Goal: Information Seeking & Learning: Learn about a topic

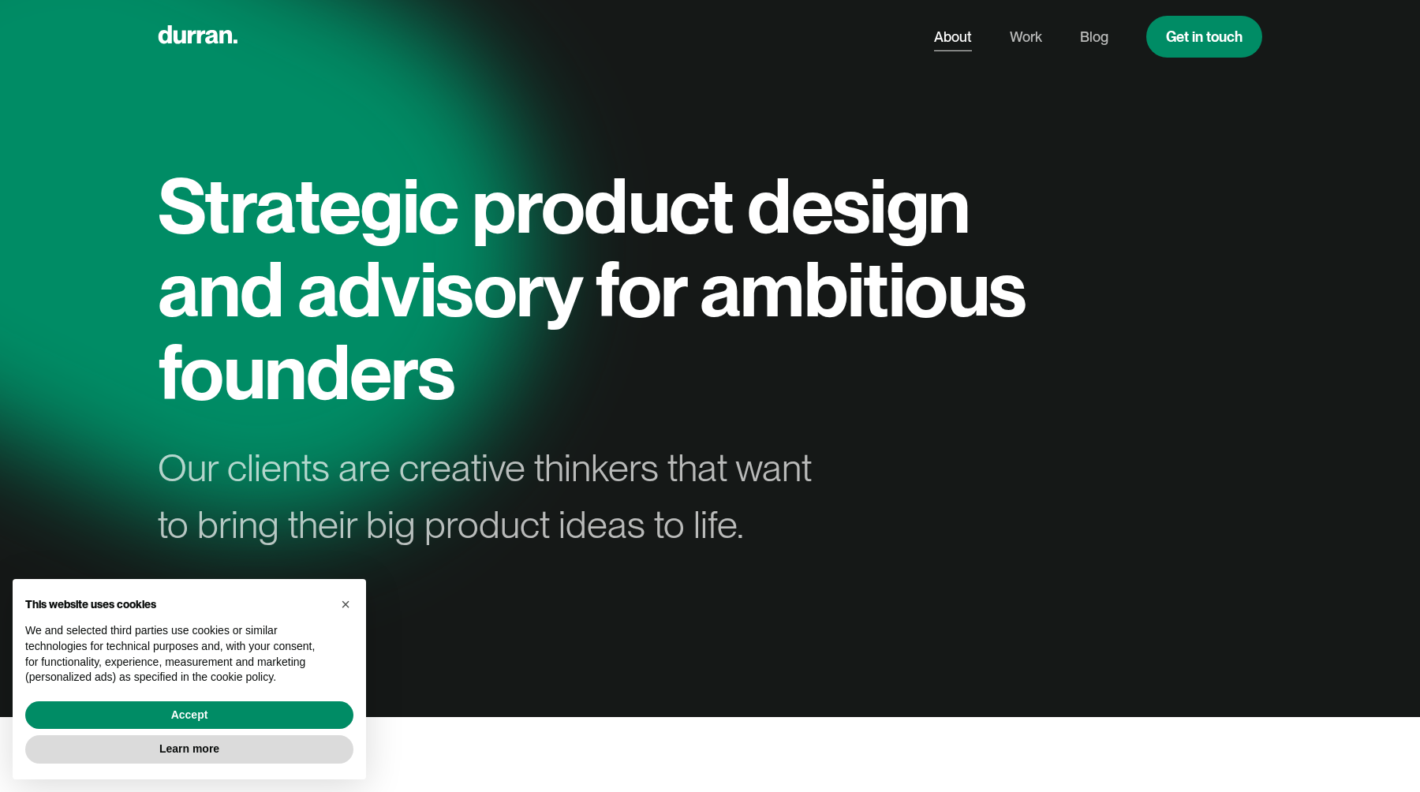
click at [961, 39] on link "About" at bounding box center [953, 37] width 38 height 30
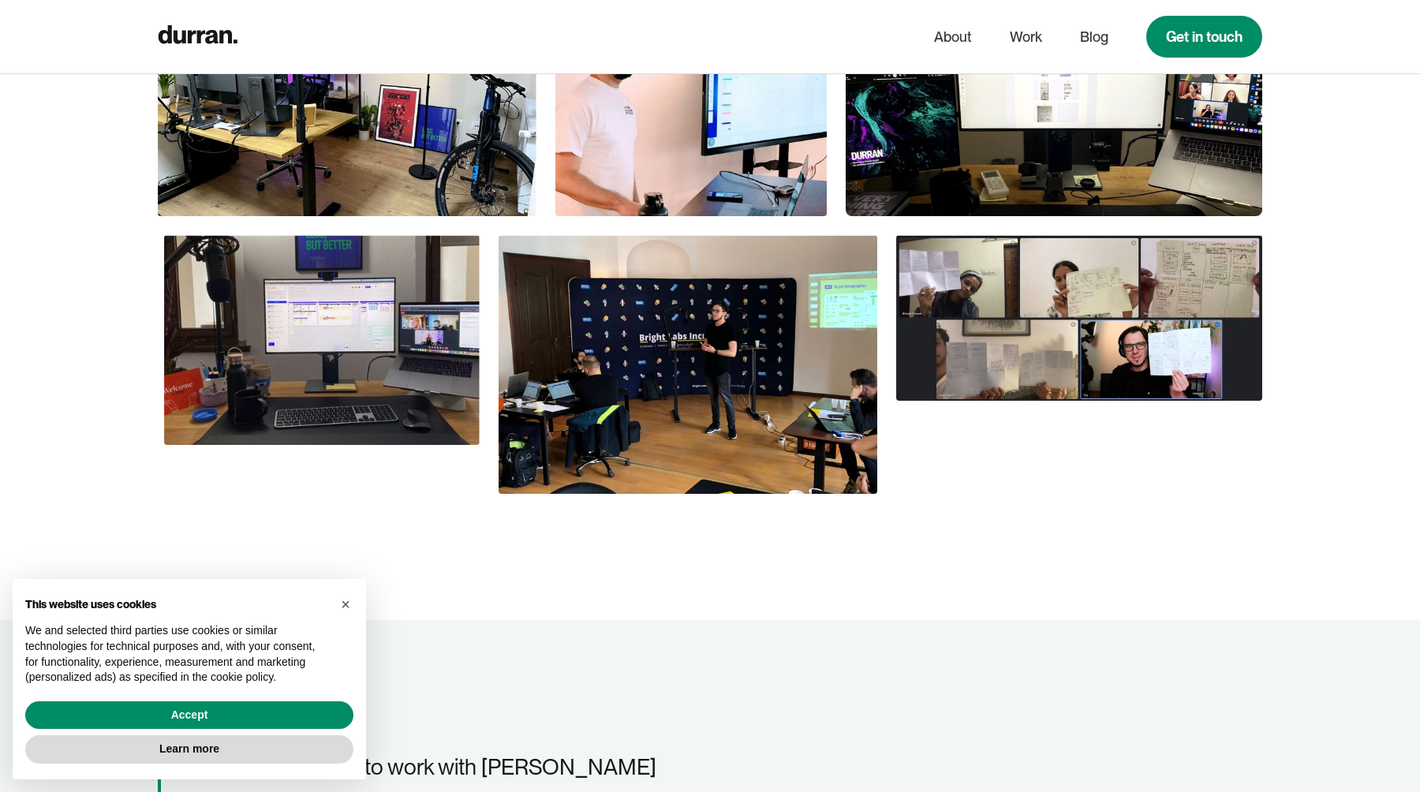
click at [583, 237] on img at bounding box center [688, 365] width 379 height 260
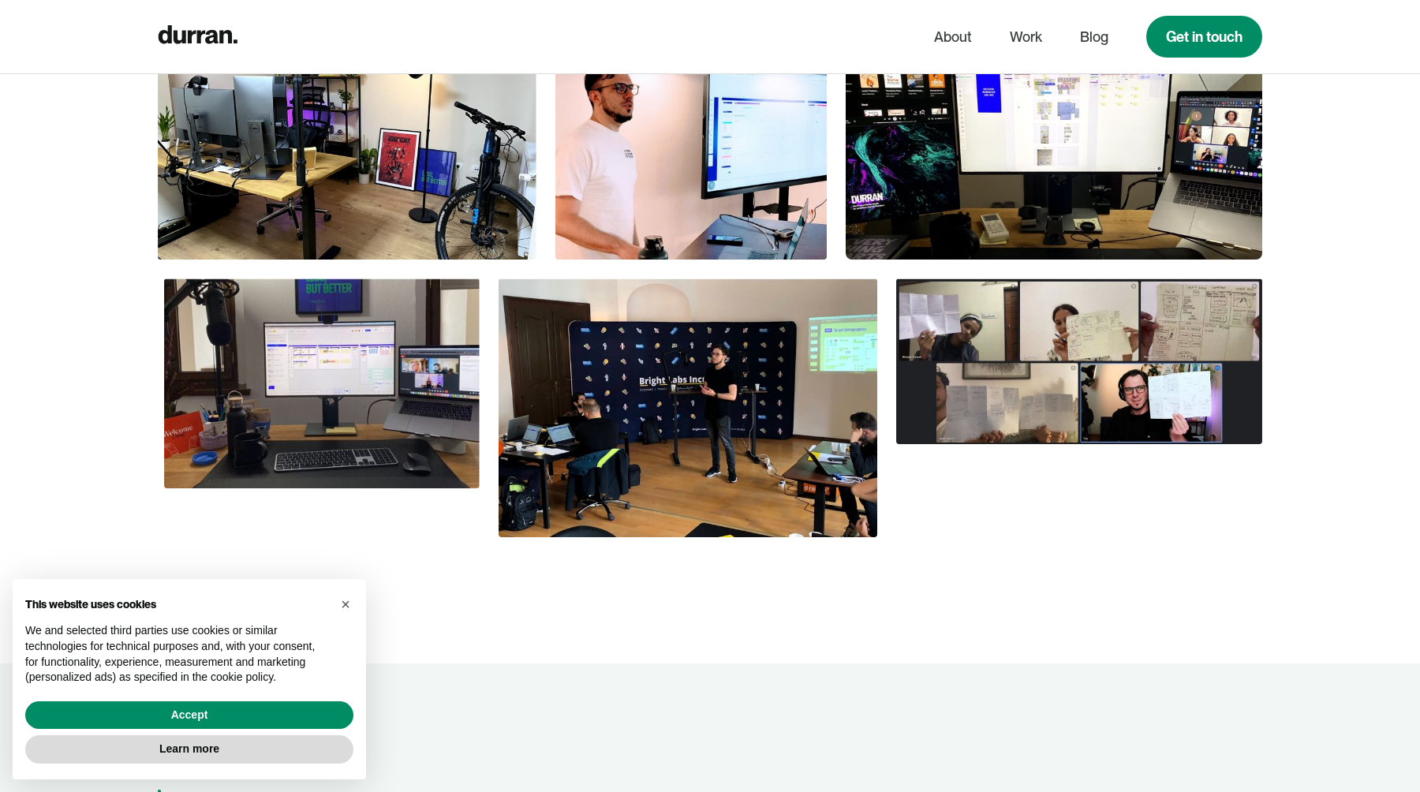
click at [636, 426] on img at bounding box center [688, 409] width 379 height 260
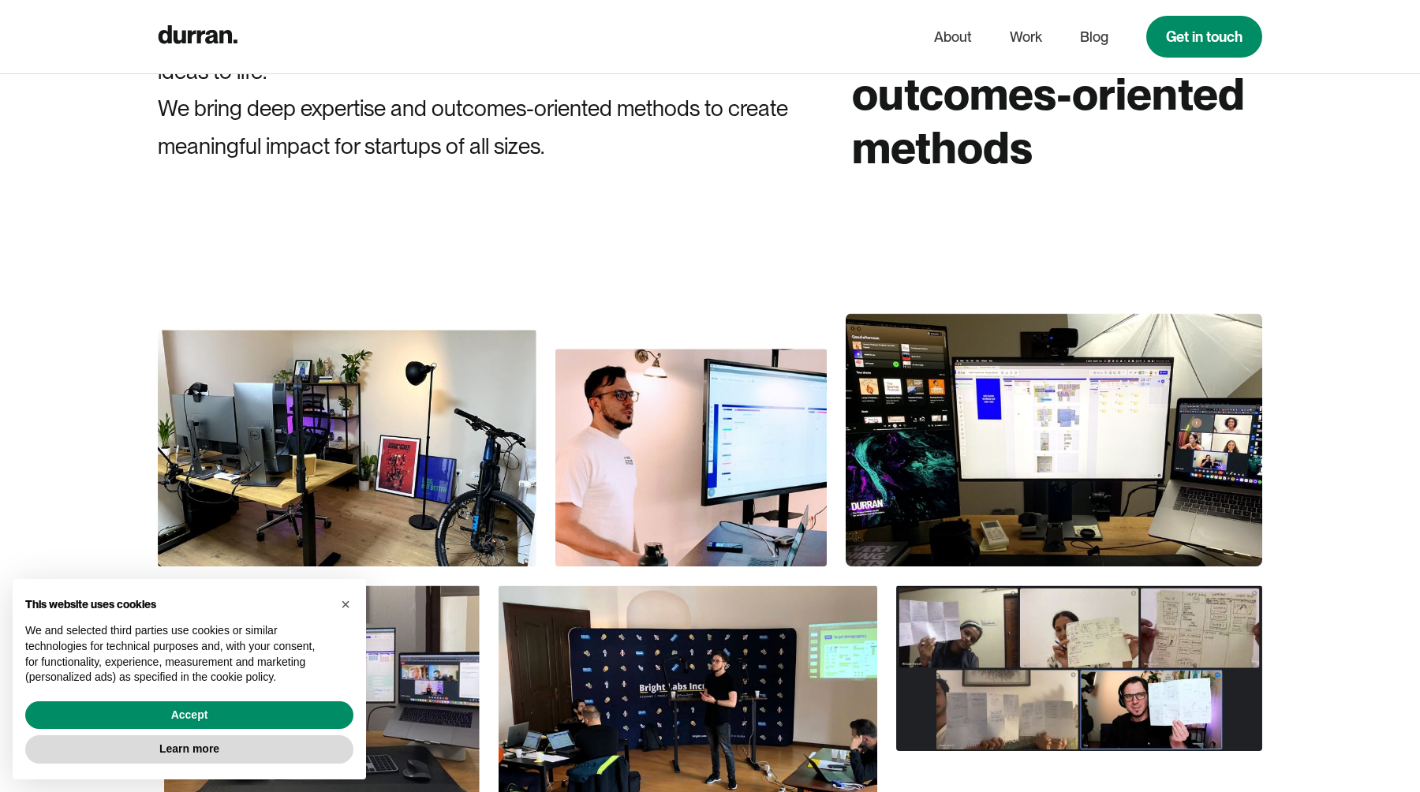
scroll to position [905, 0]
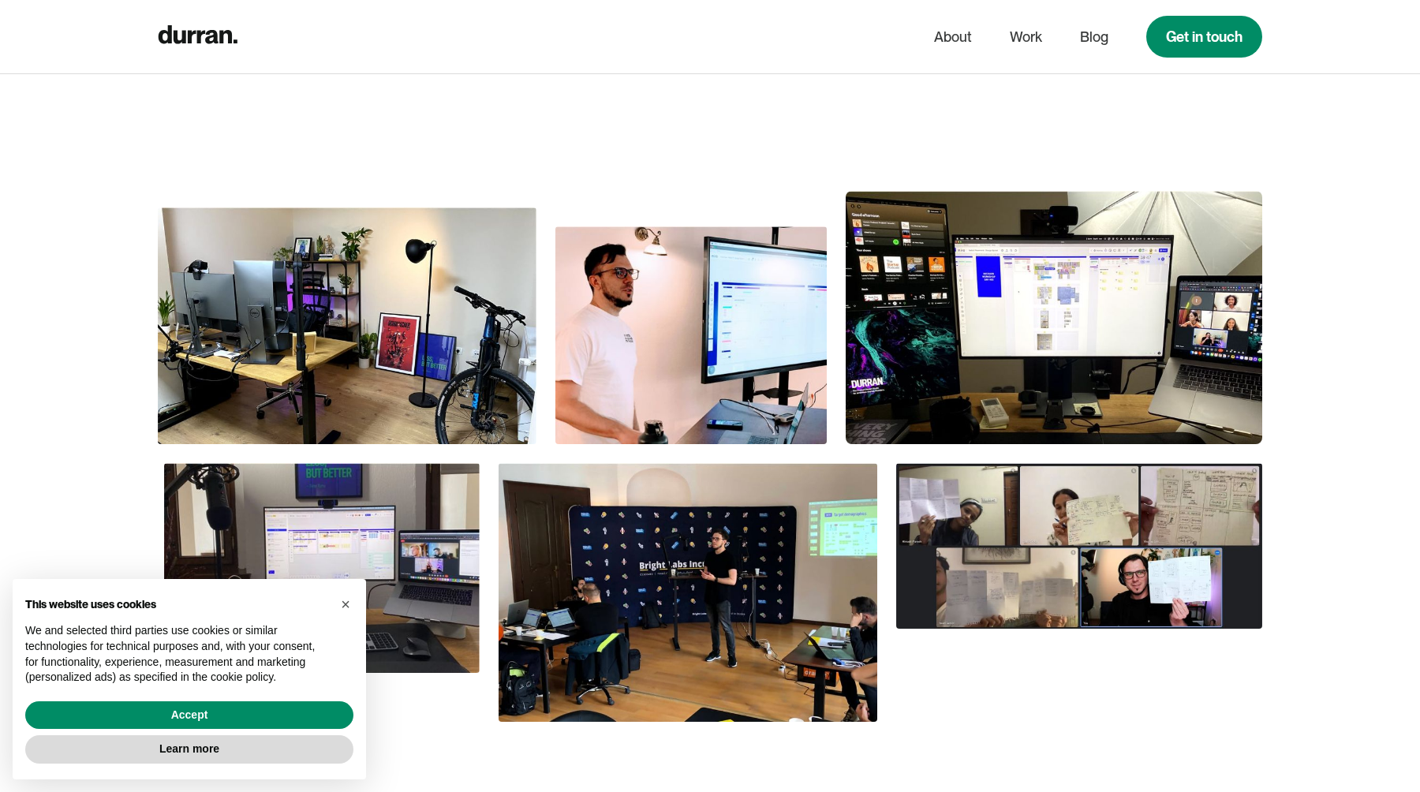
click at [622, 346] on img at bounding box center [691, 334] width 271 height 217
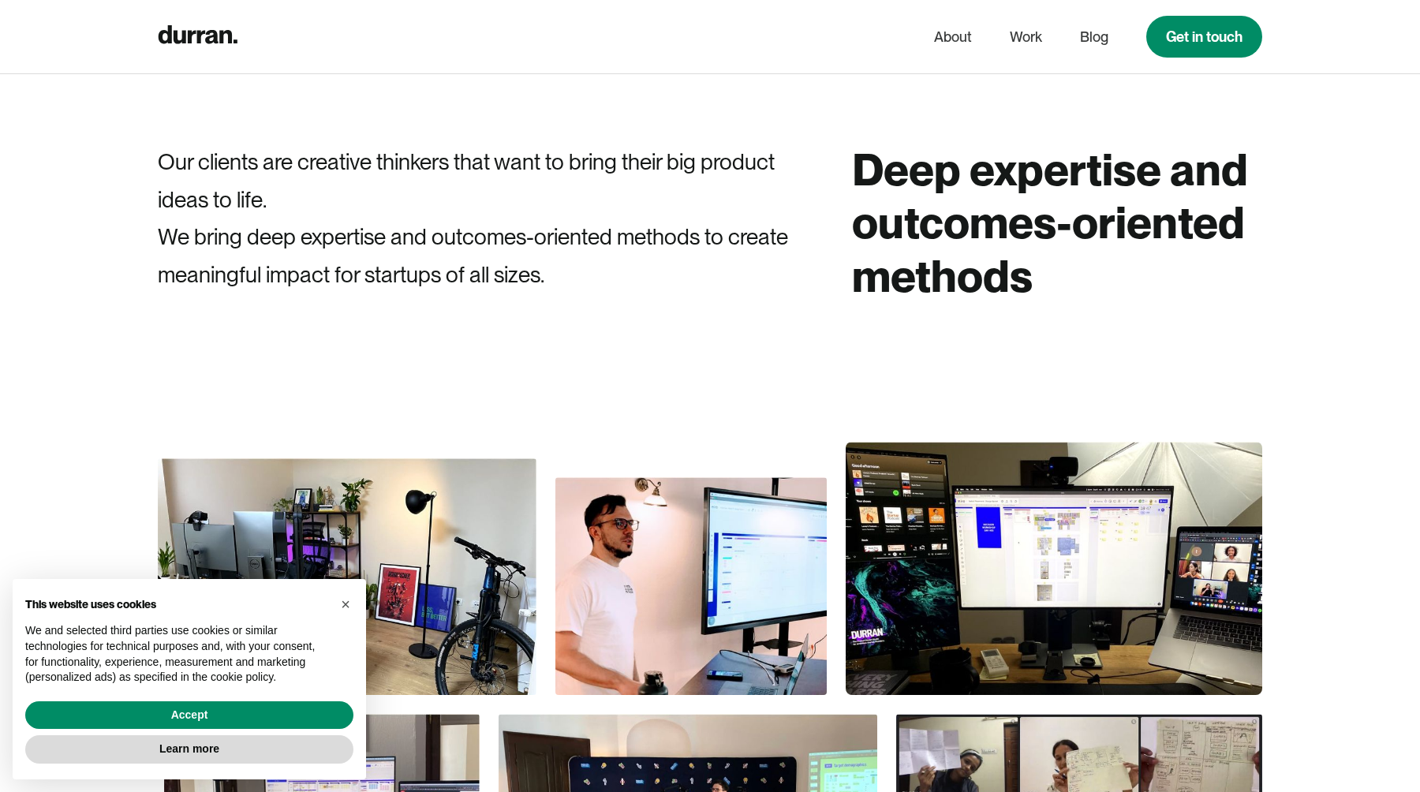
scroll to position [0, 0]
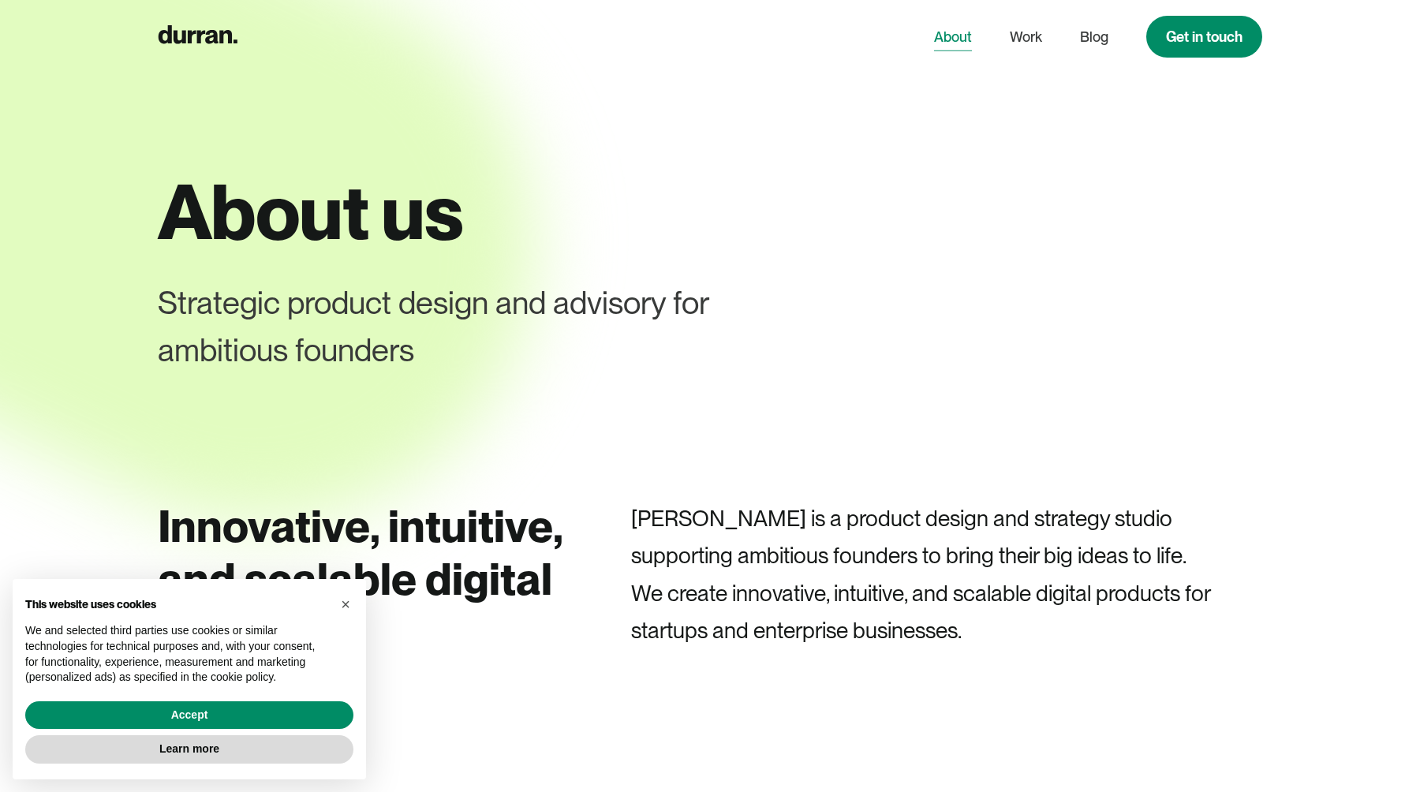
click at [949, 36] on link "About" at bounding box center [953, 37] width 38 height 30
click at [1026, 39] on link "Work" at bounding box center [1026, 37] width 32 height 30
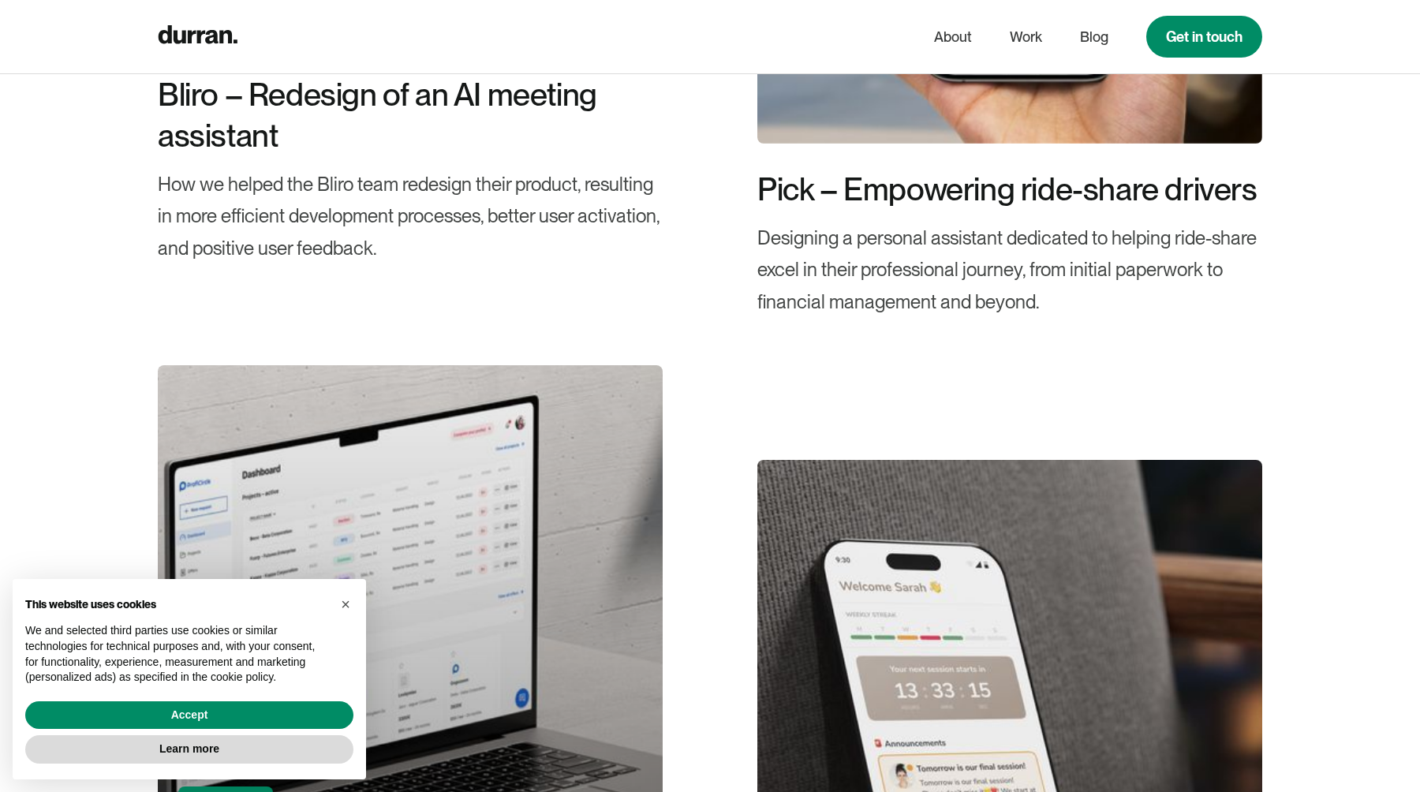
scroll to position [1354, 0]
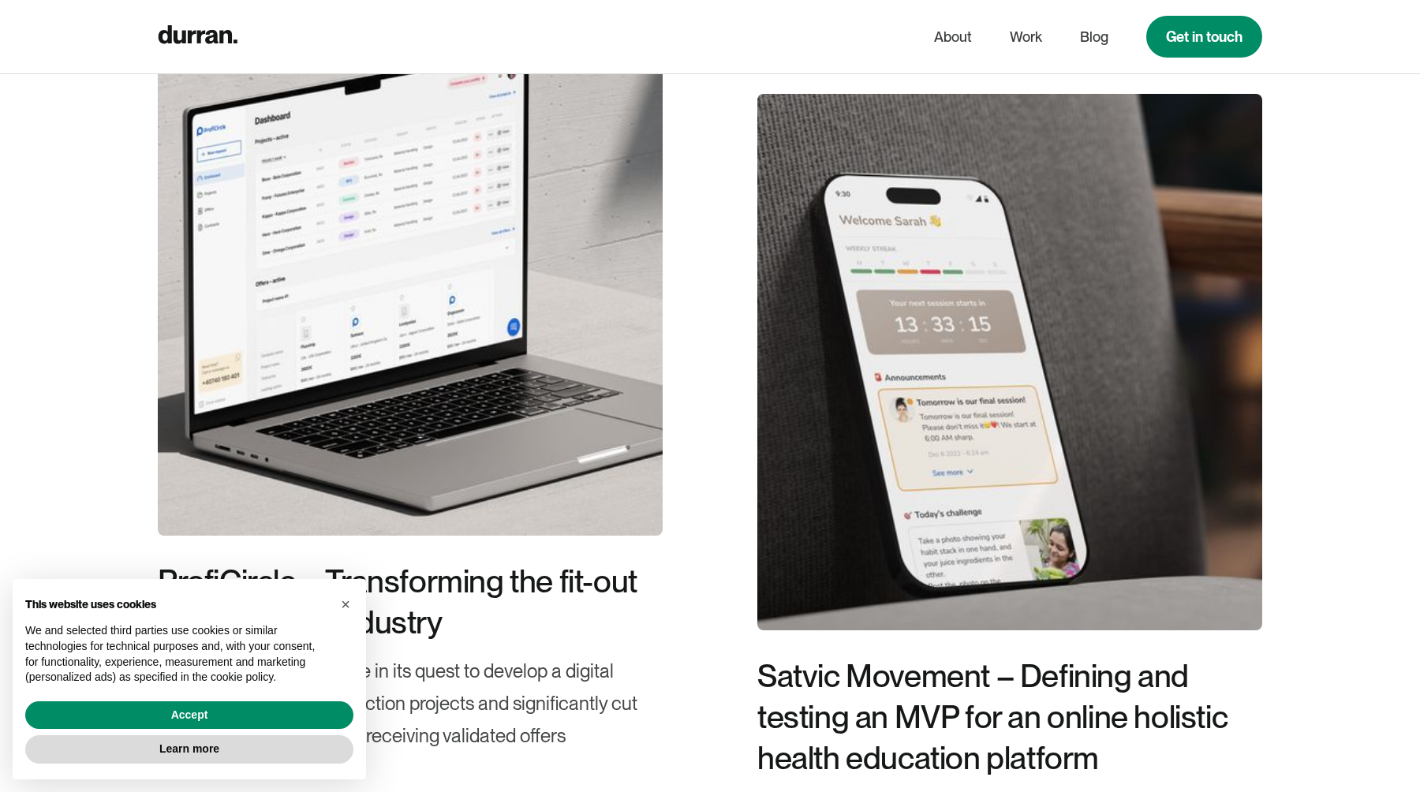
click at [1315, 170] on div "Bliro – Redesign of an AI meeting assistant How we helped the Bliro team redesi…" at bounding box center [710, 494] width 1420 height 2697
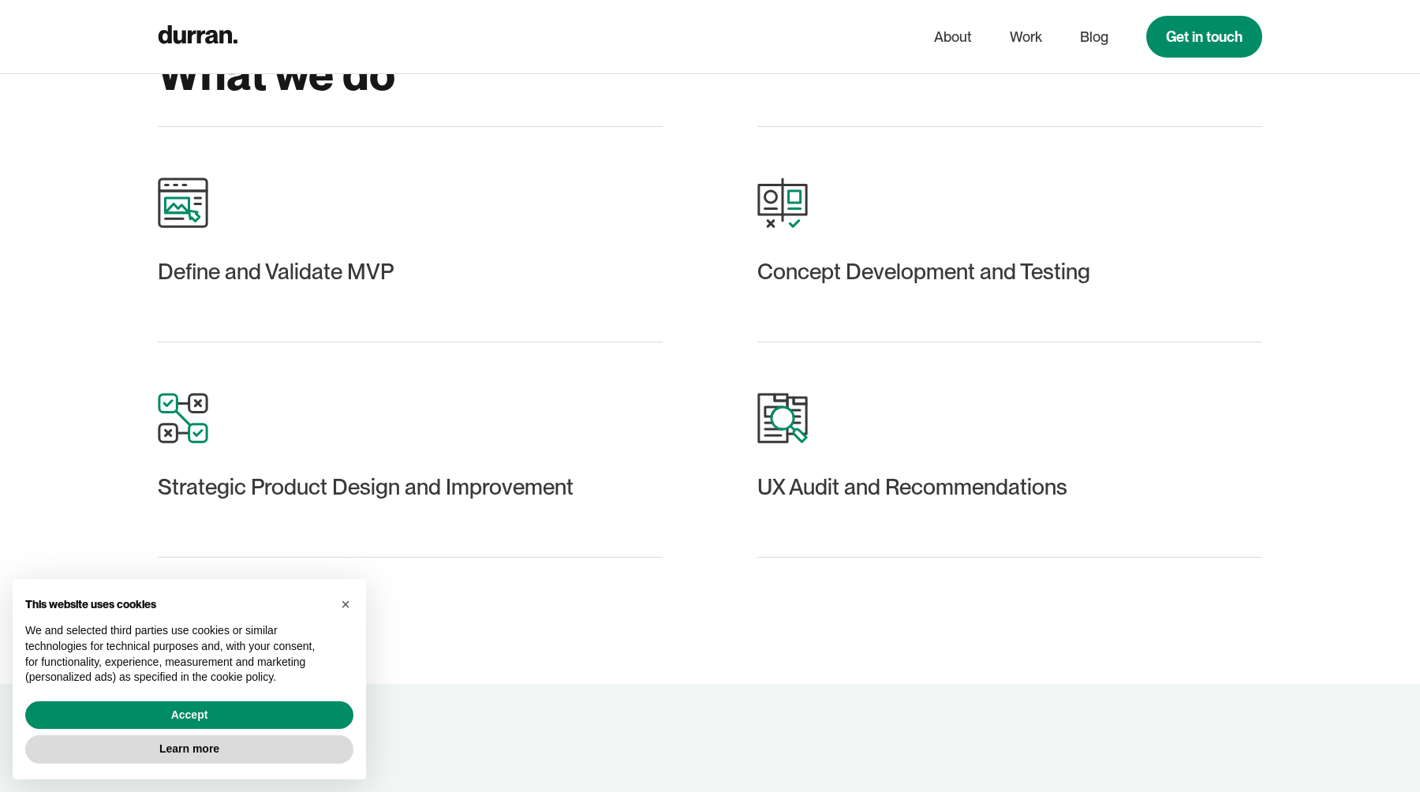
scroll to position [3224, 0]
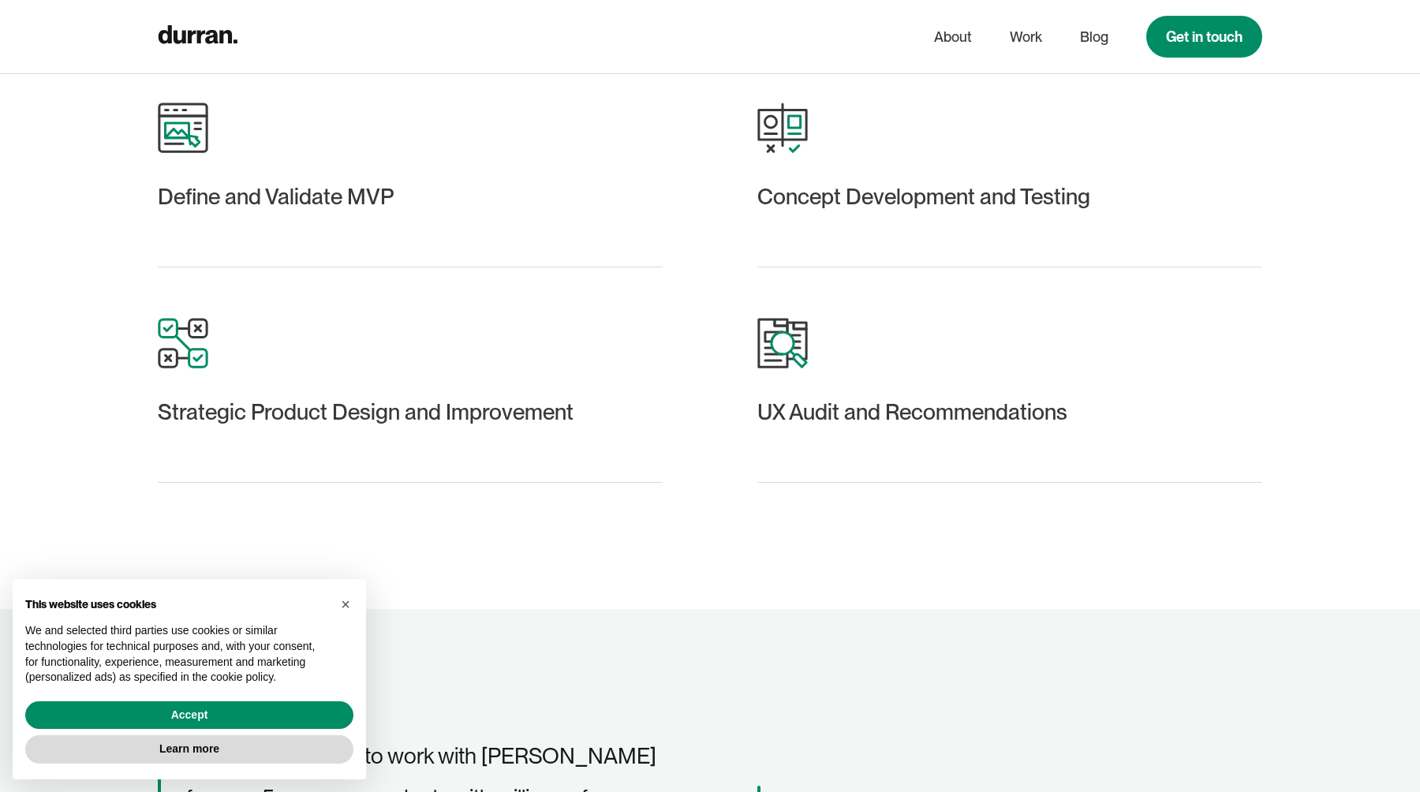
click at [810, 415] on div "UX Audit and Recommendations" at bounding box center [1010, 413] width 505 height 38
click at [943, 354] on div "UX Audit and Recommendations" at bounding box center [1010, 375] width 505 height 215
click at [870, 195] on div "Concept Development and Testing" at bounding box center [1010, 197] width 505 height 38
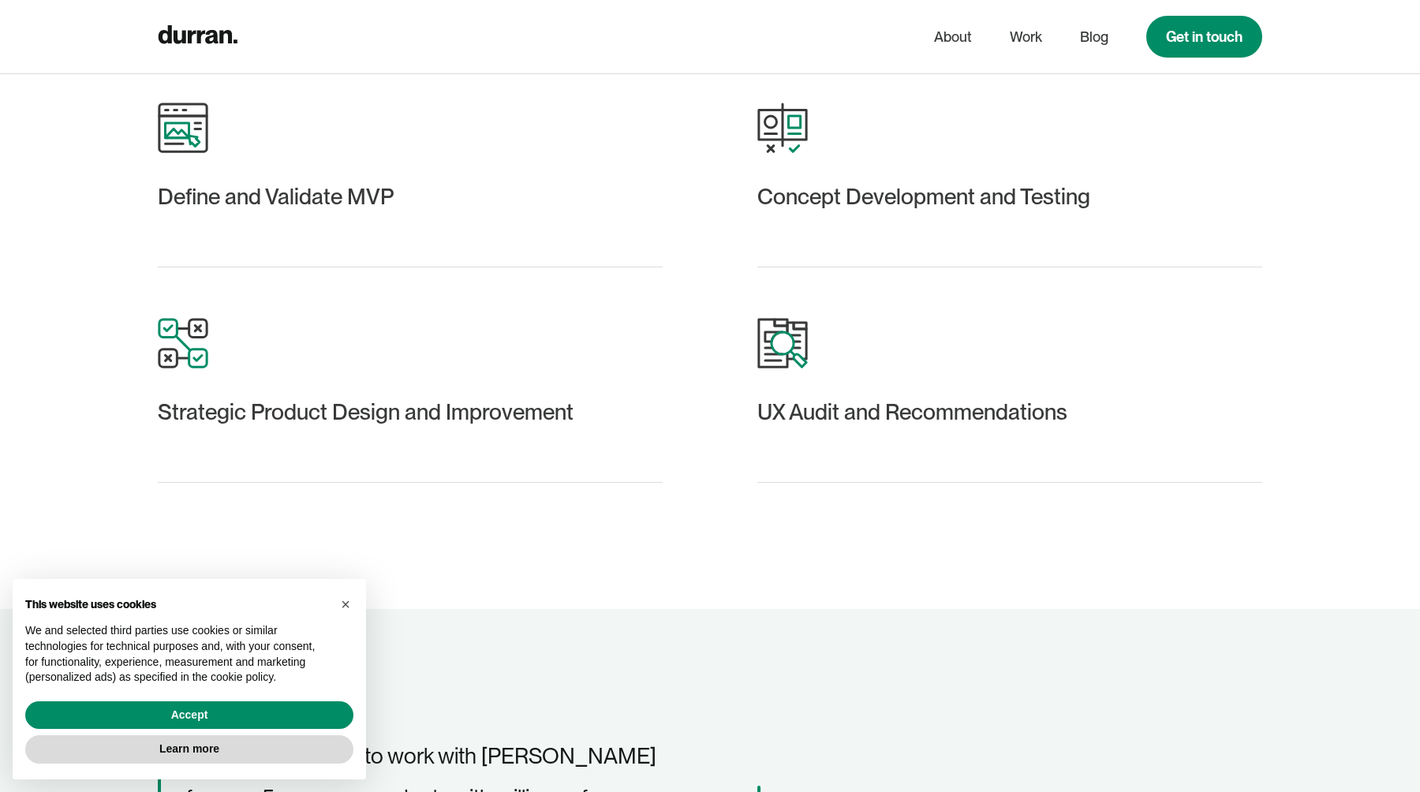
click at [814, 200] on div "Concept Development and Testing" at bounding box center [1010, 197] width 505 height 38
click at [604, 203] on div "Define and Validate MVP" at bounding box center [410, 197] width 505 height 38
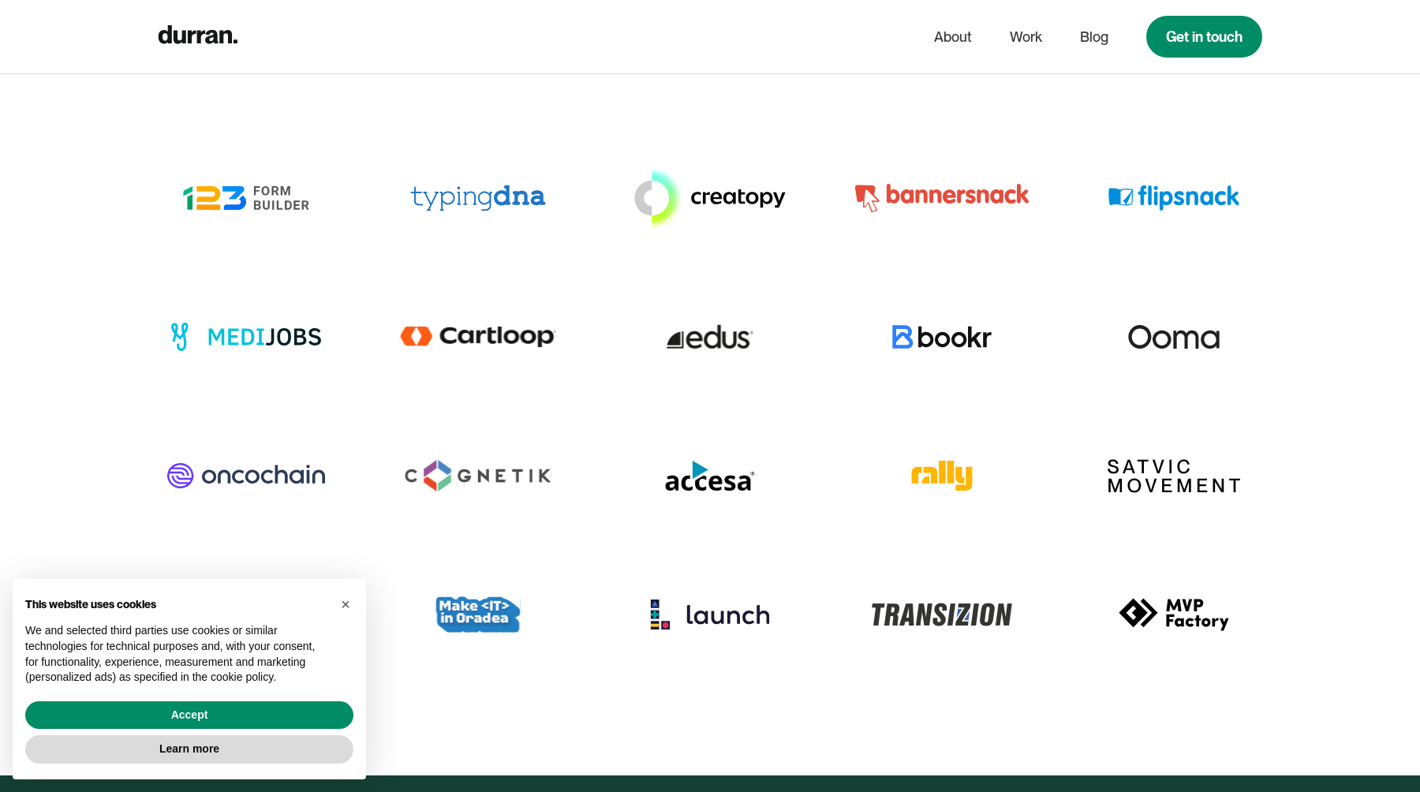
scroll to position [5038, 0]
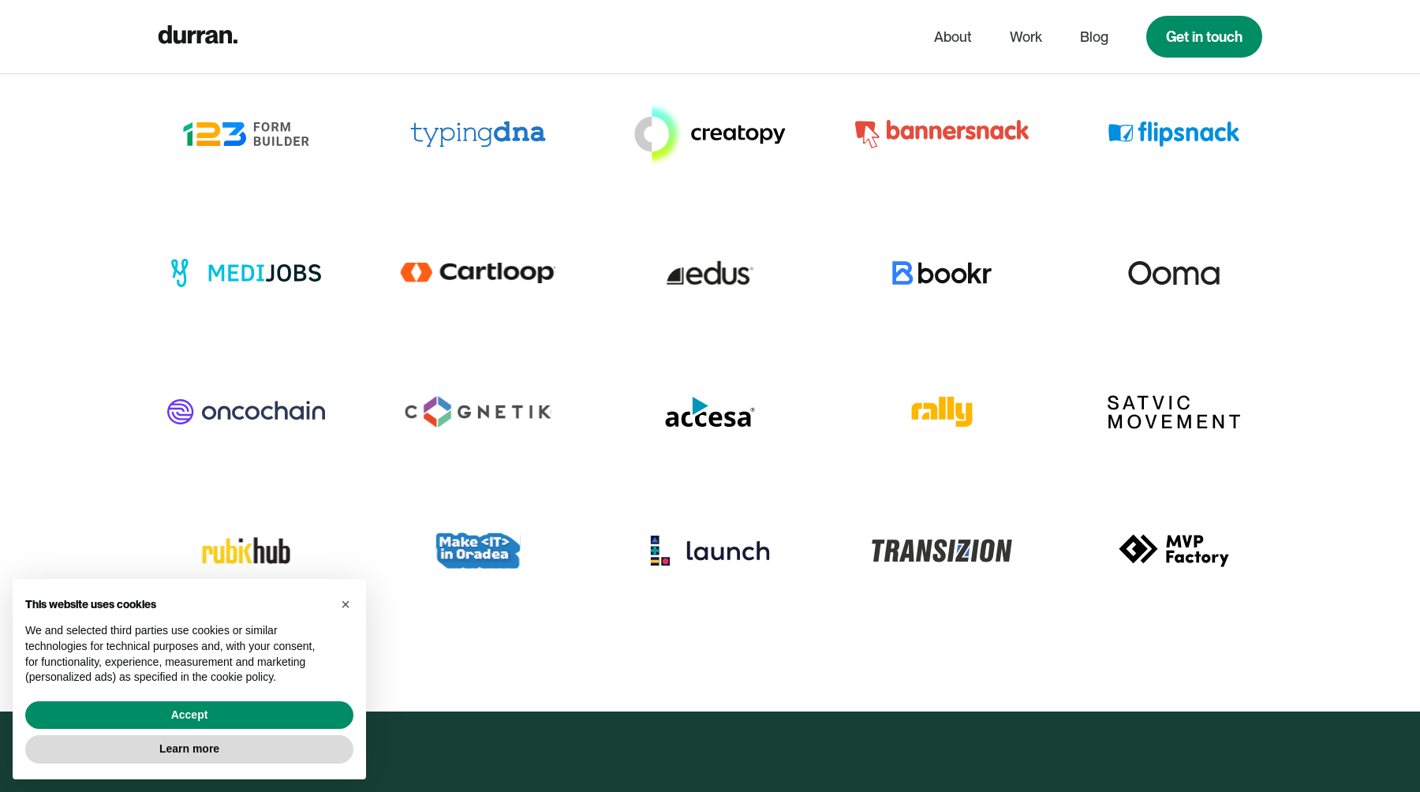
click at [504, 238] on img at bounding box center [478, 272] width 177 height 69
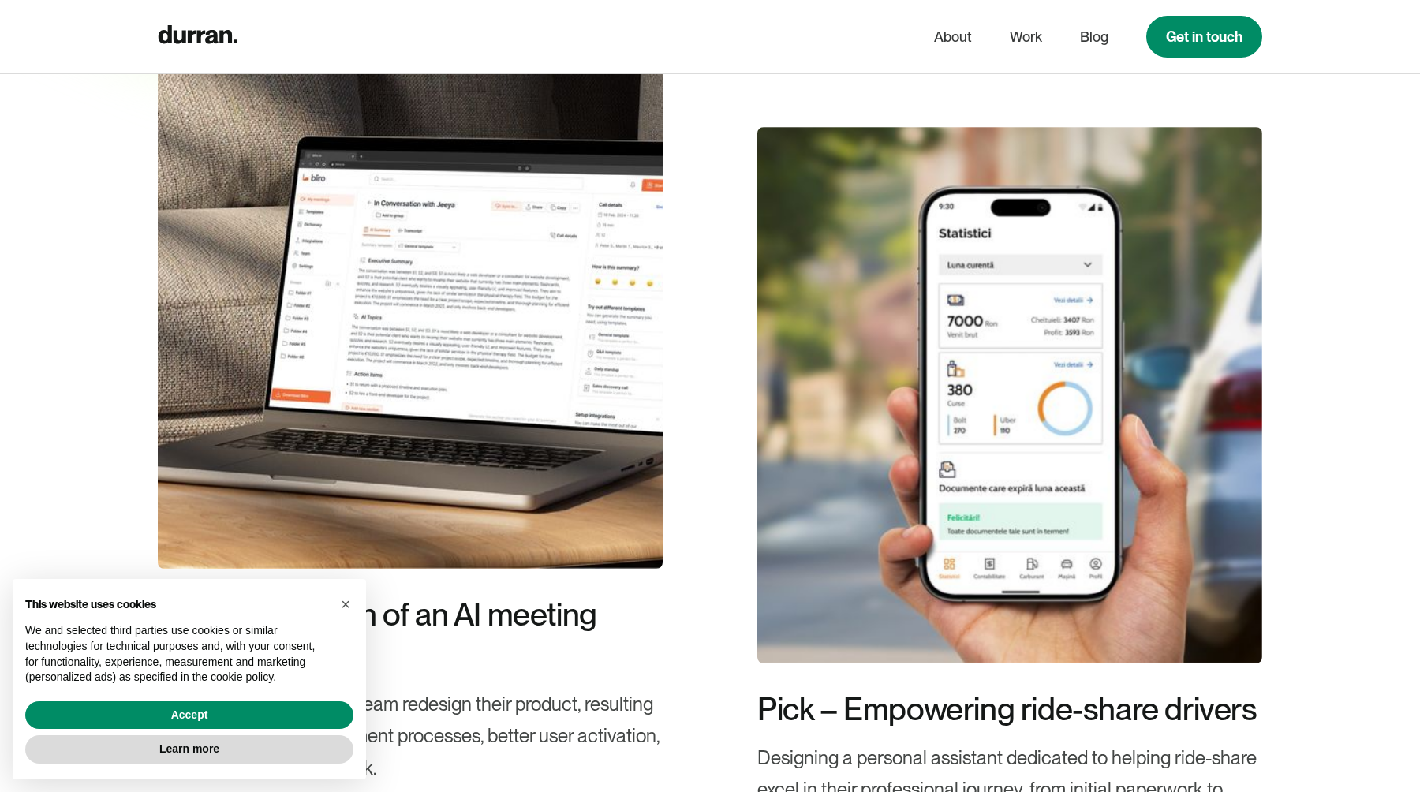
scroll to position [0, 0]
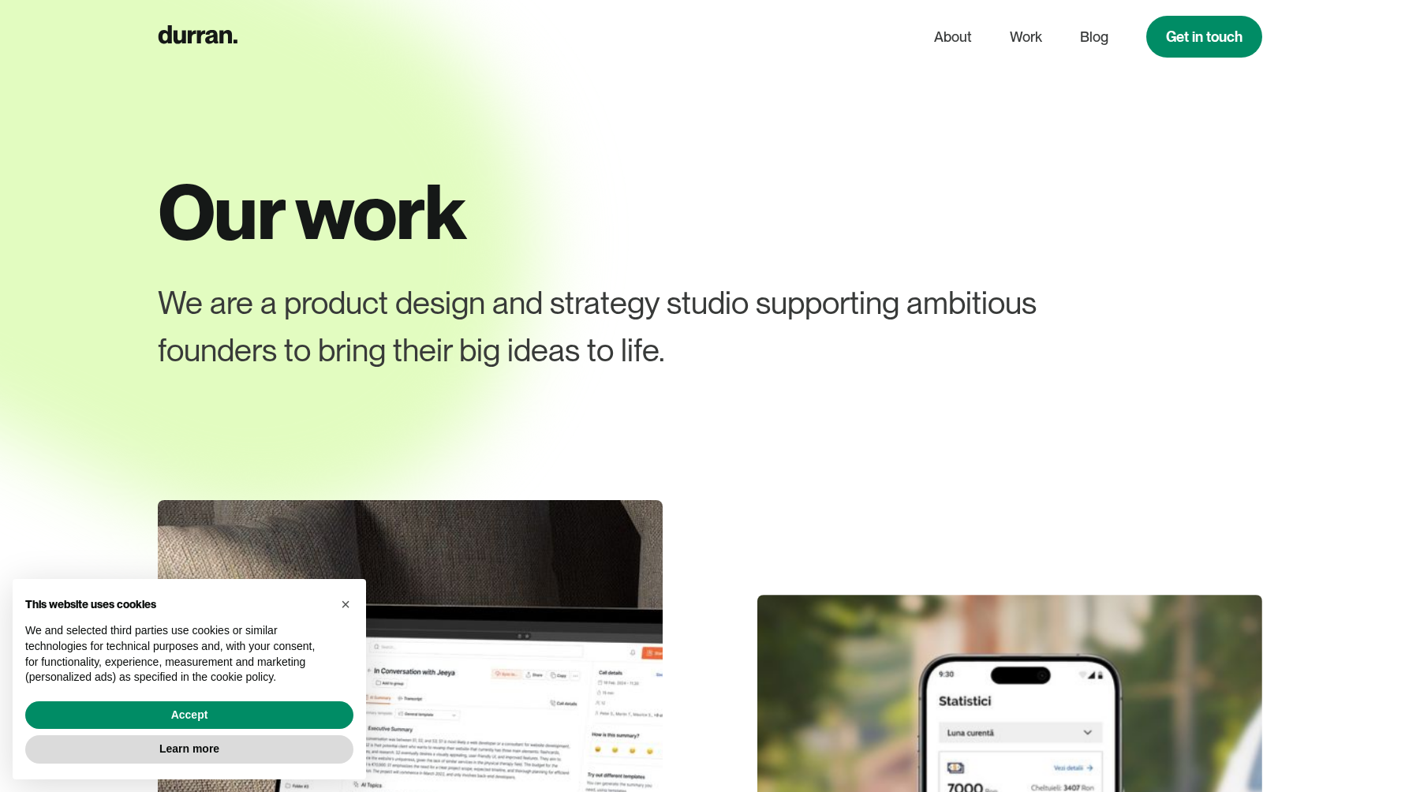
click at [421, 294] on div "We are a product design and strategy studio supporting ambitious founders to br…" at bounding box center [655, 326] width 994 height 95
click at [346, 297] on div "We are a product design and strategy studio supporting ambitious founders to br…" at bounding box center [655, 326] width 994 height 95
click at [744, 389] on div at bounding box center [710, 396] width 1420 height 792
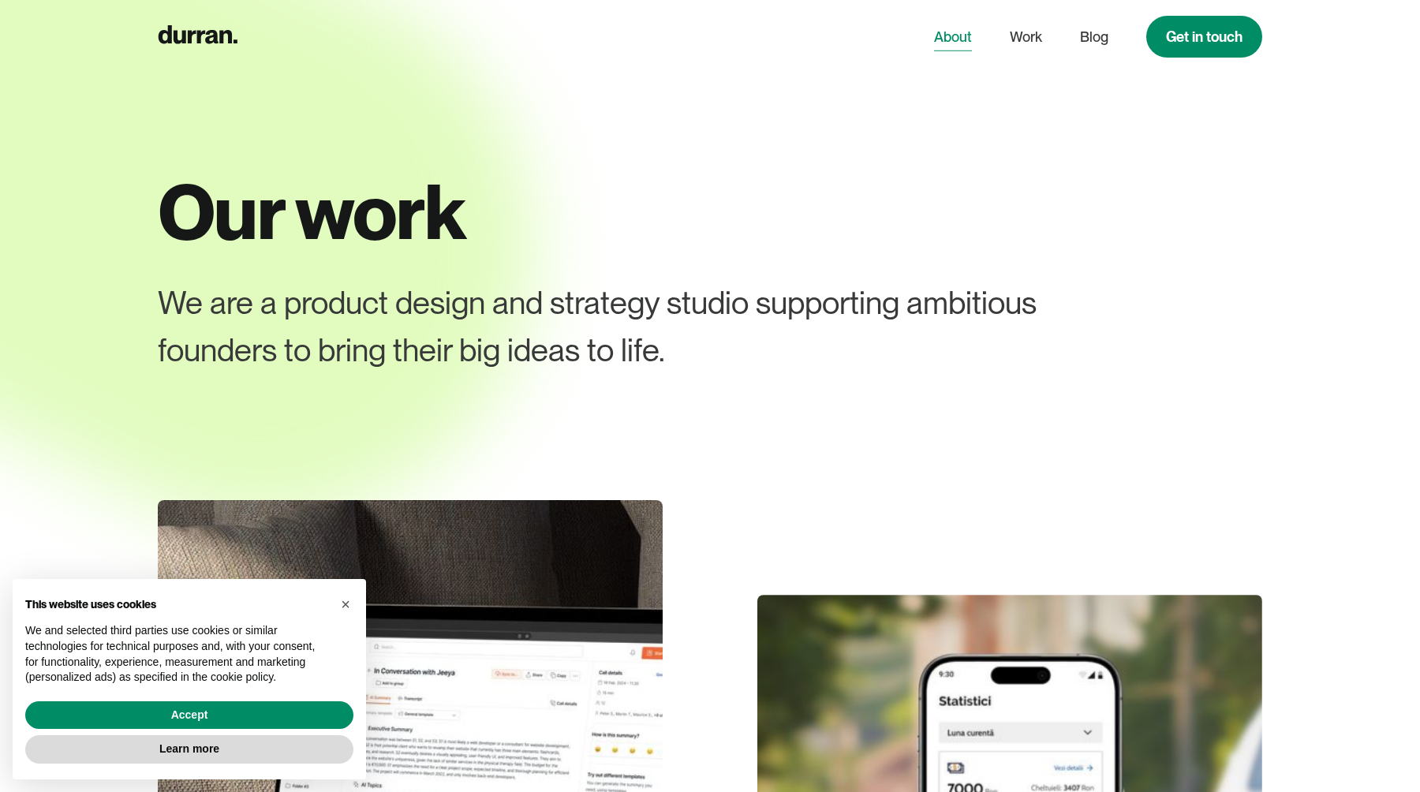
click at [964, 43] on link "About" at bounding box center [953, 37] width 38 height 30
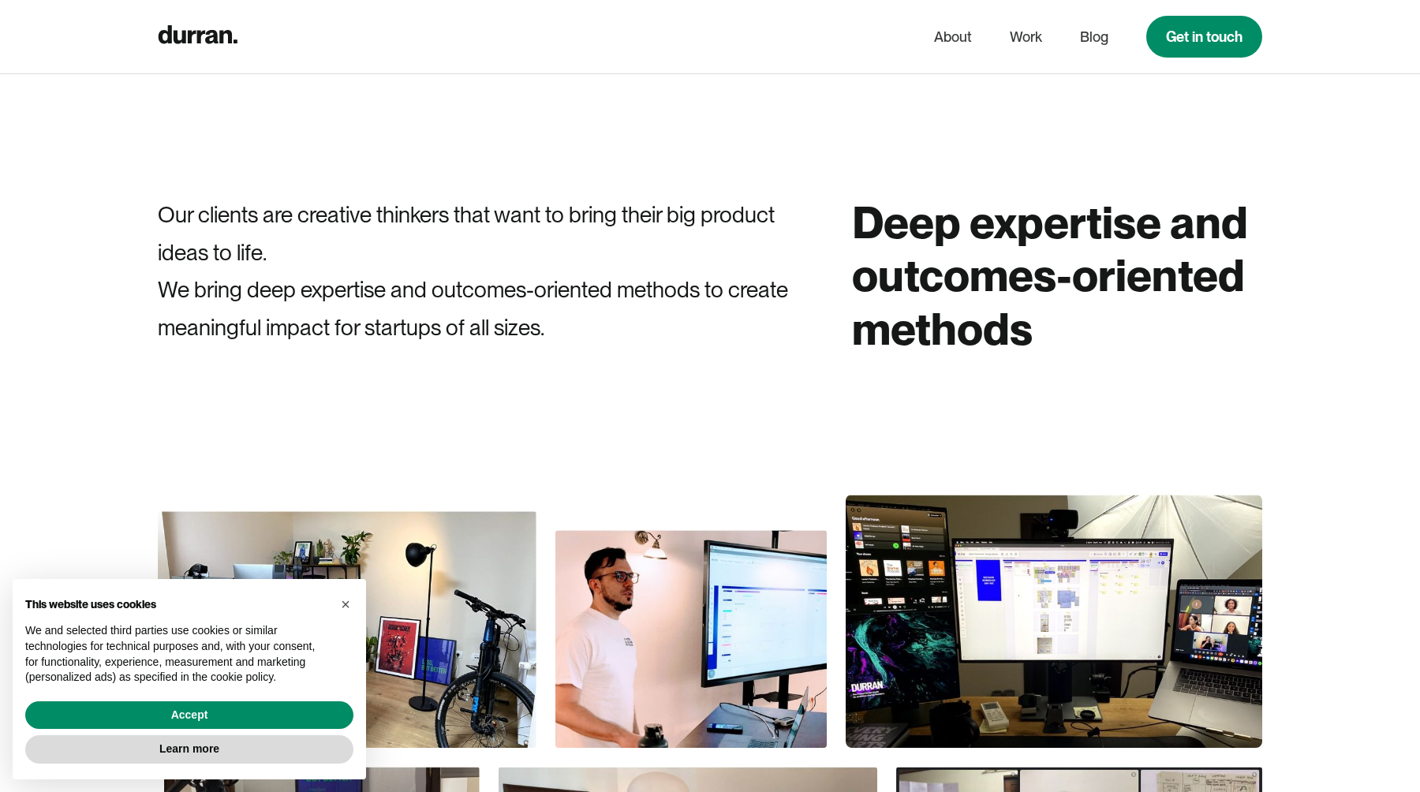
scroll to position [937, 0]
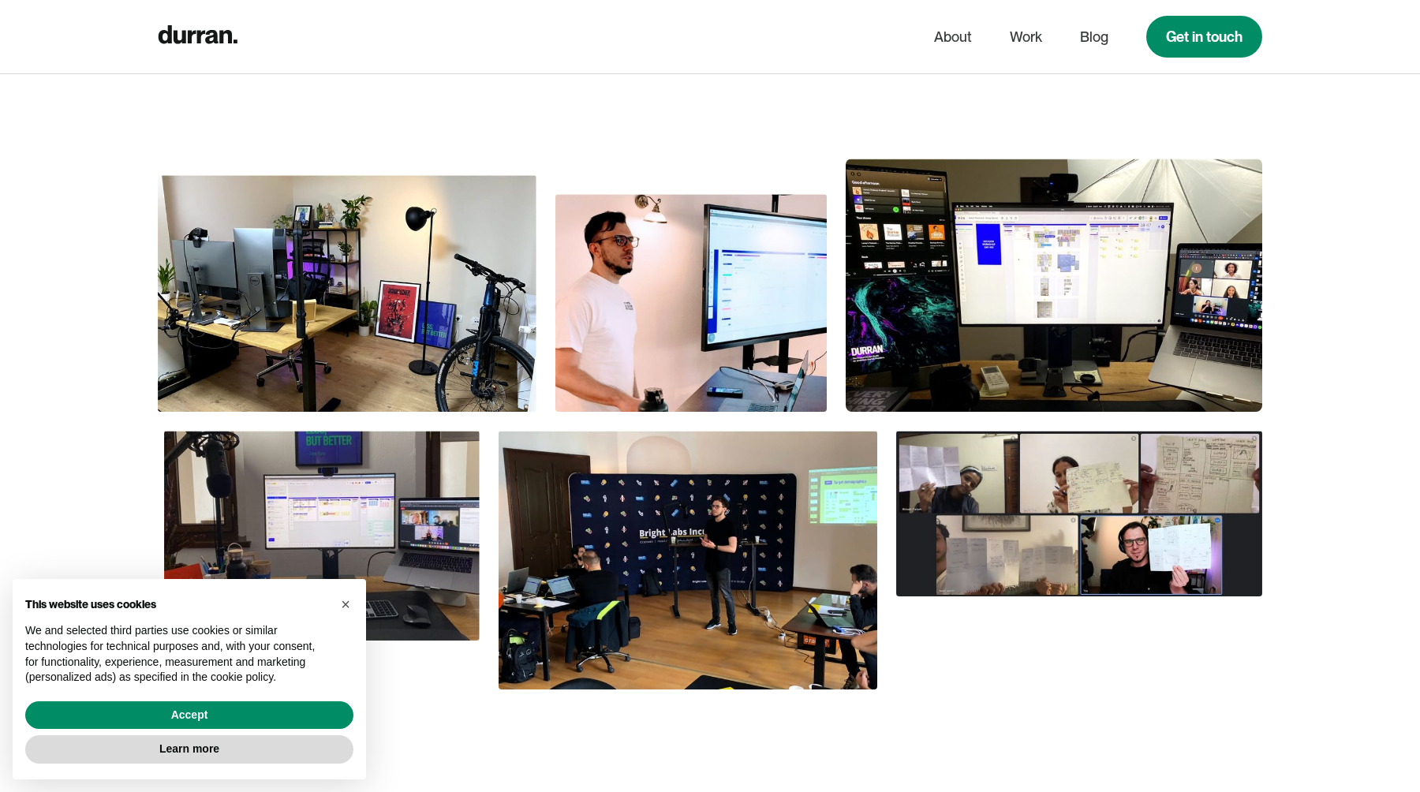
click at [428, 312] on img at bounding box center [347, 293] width 379 height 237
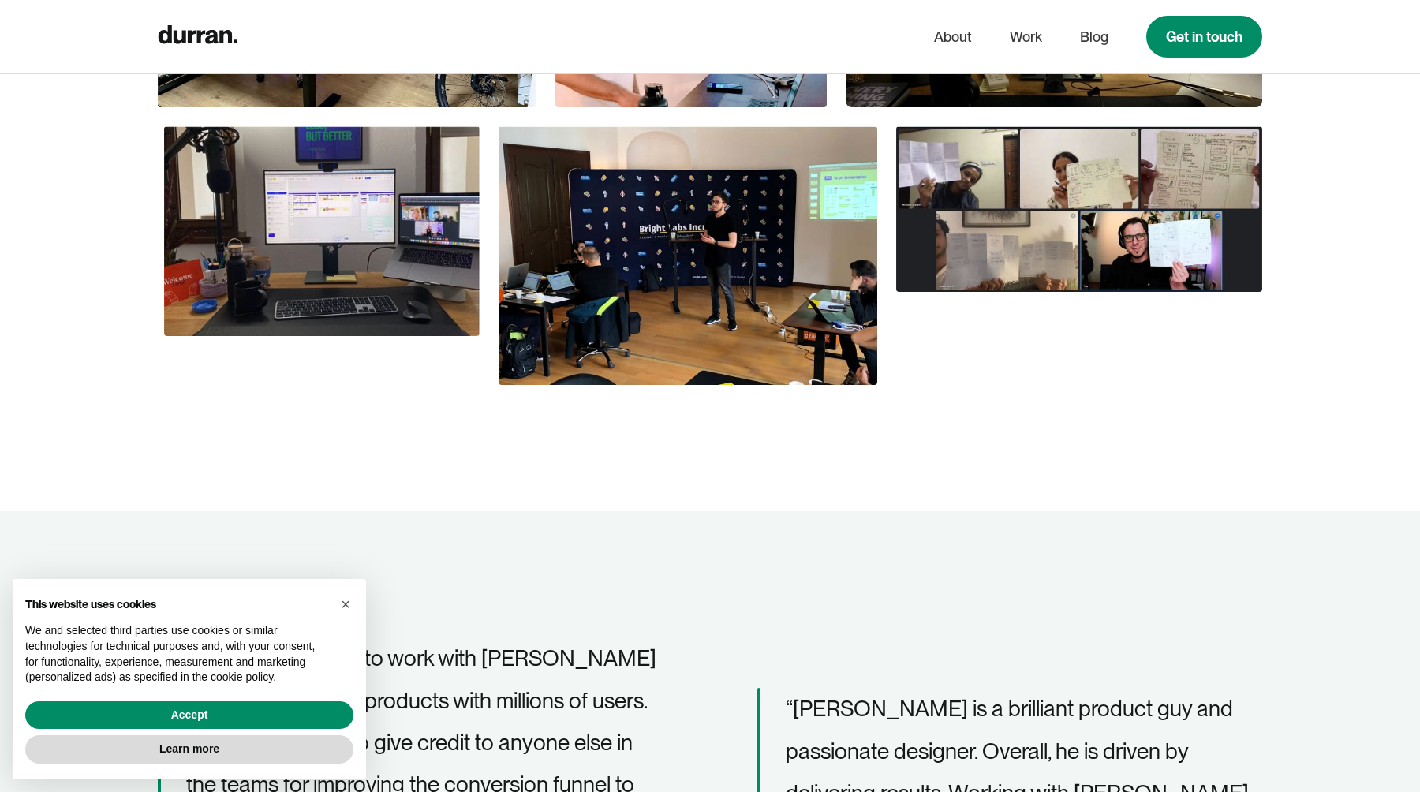
scroll to position [1266, 0]
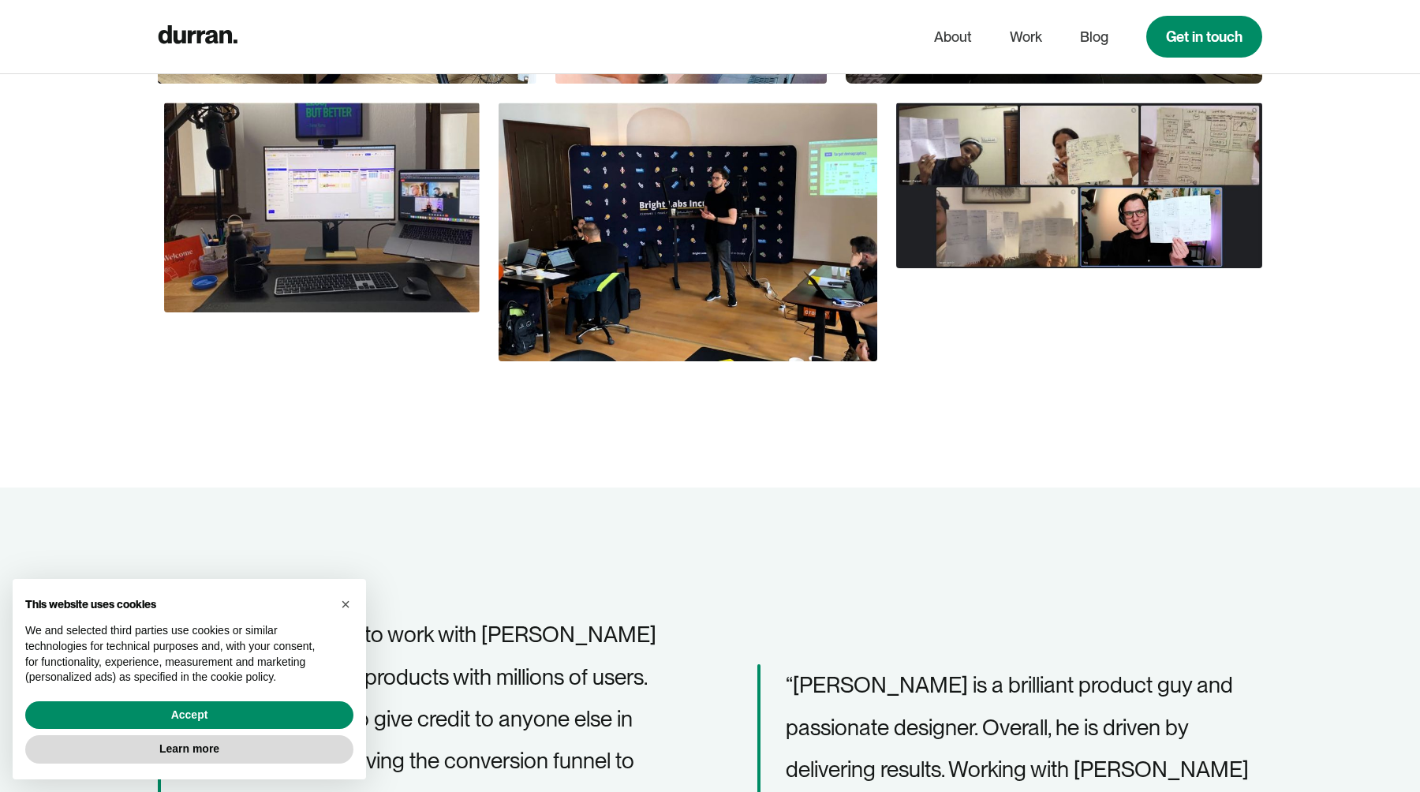
click at [395, 174] on img at bounding box center [322, 208] width 316 height 210
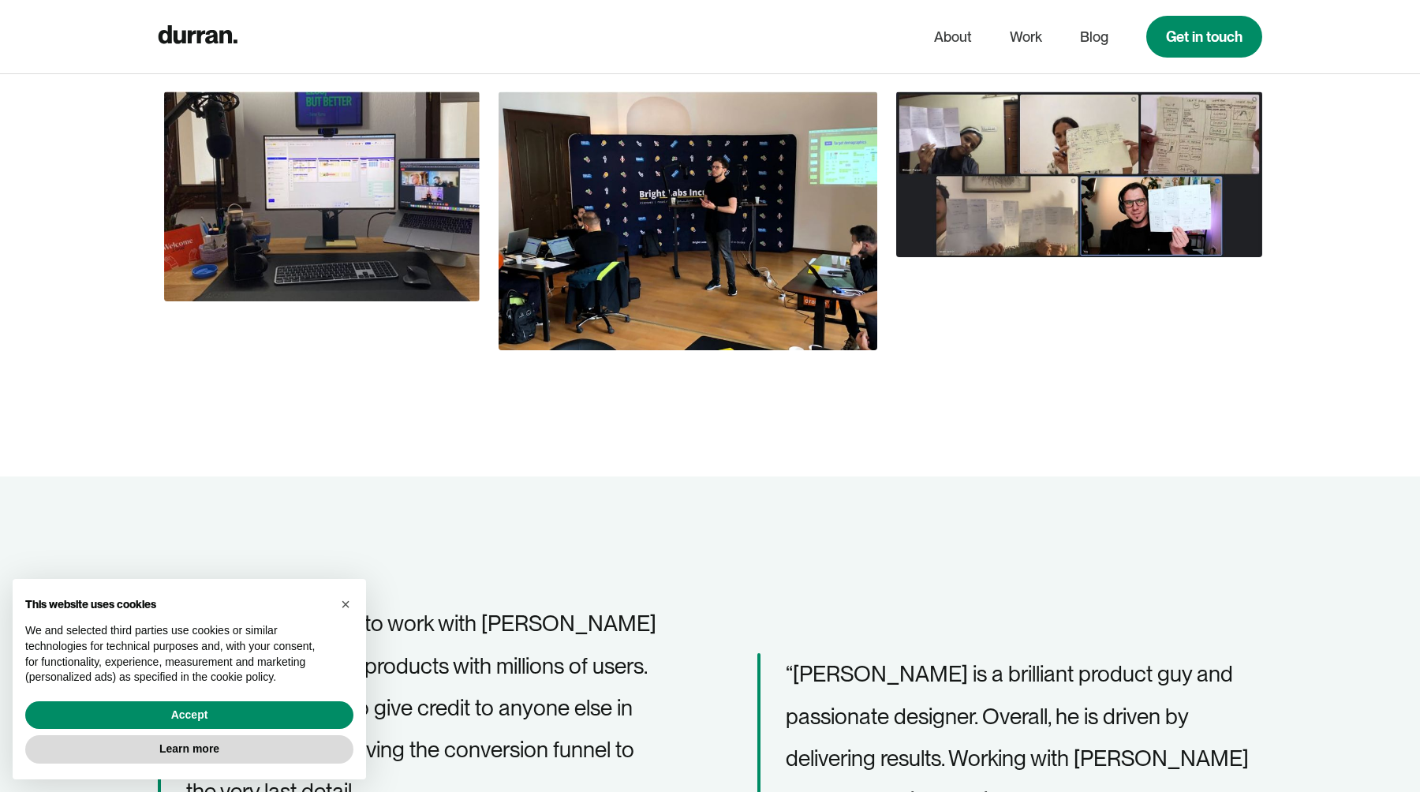
click at [1098, 132] on img at bounding box center [1079, 175] width 366 height 167
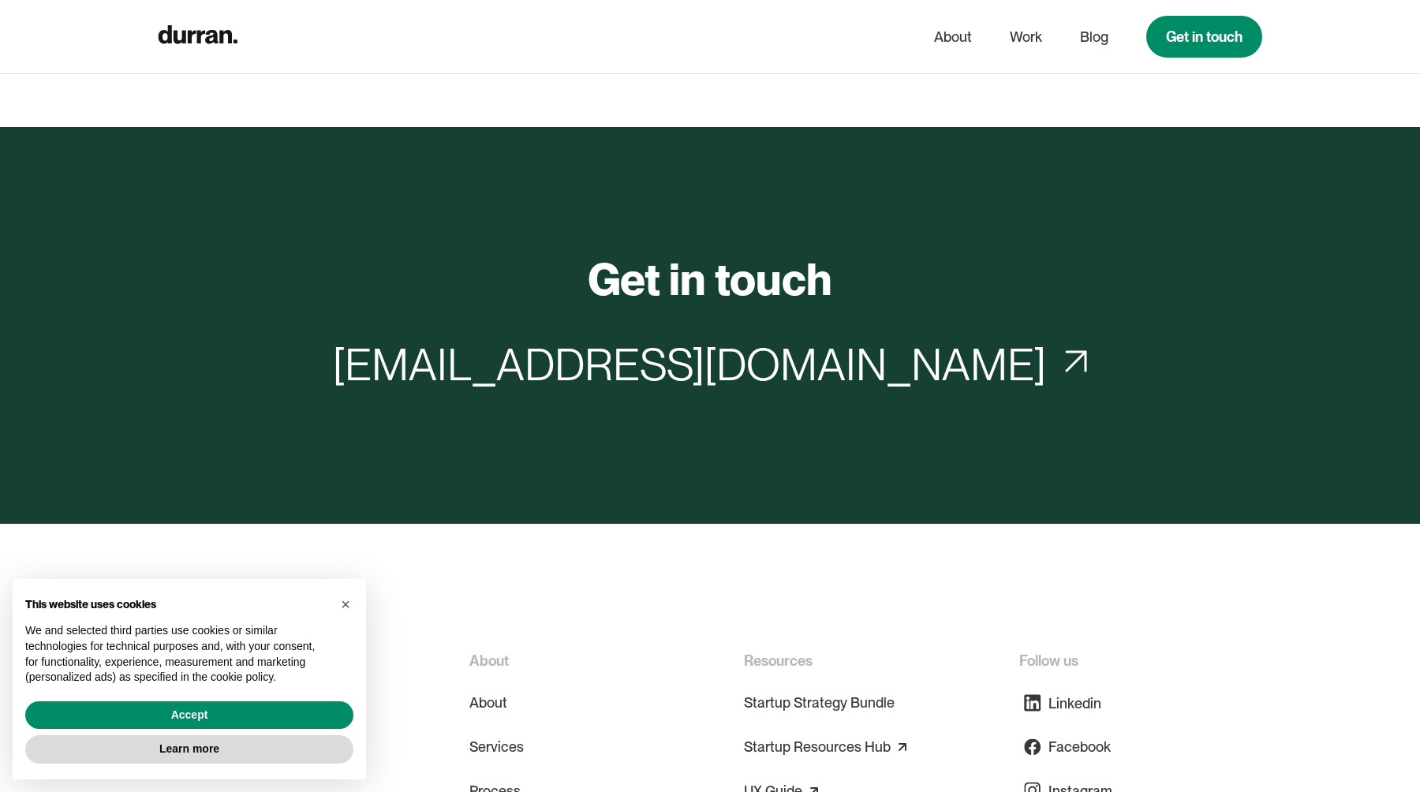
scroll to position [6807, 0]
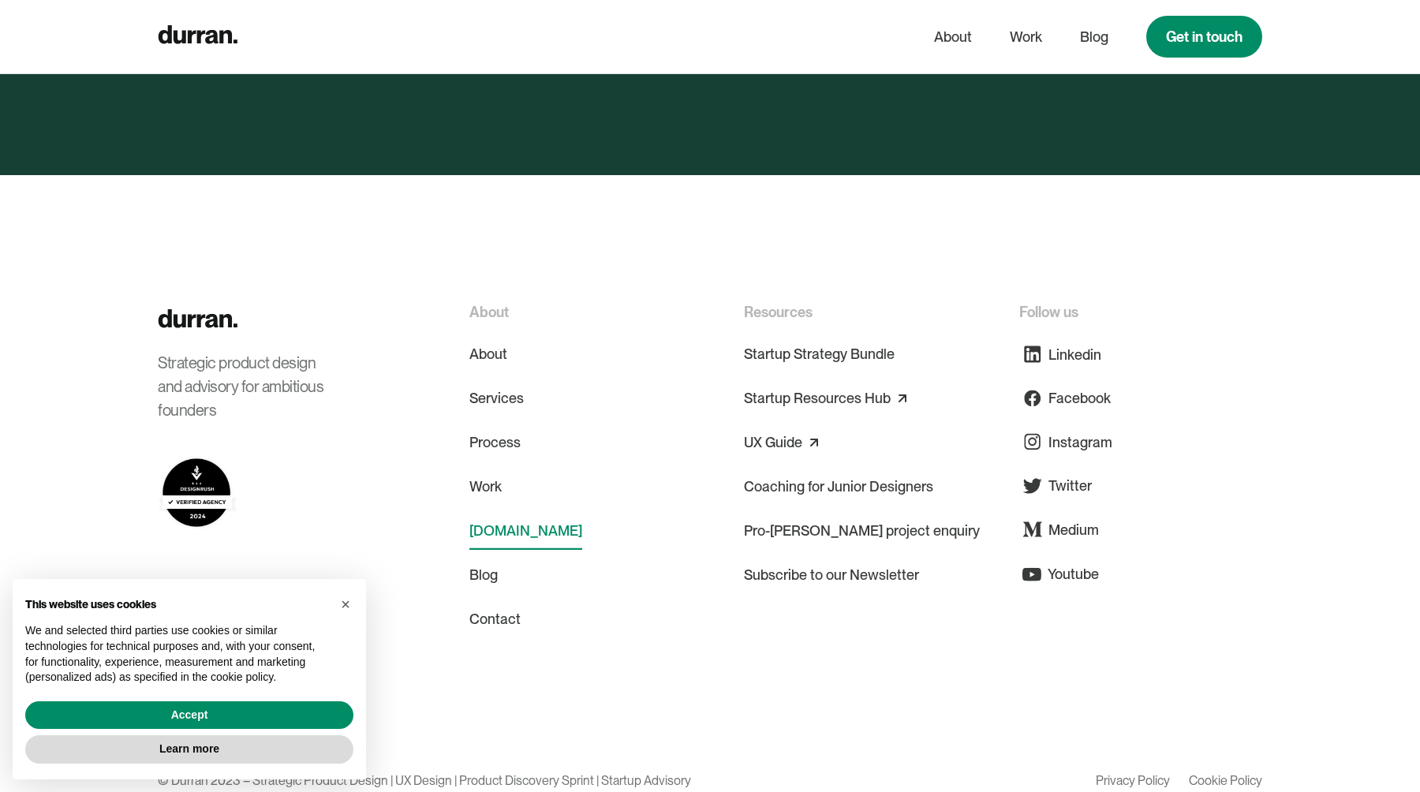
click at [511, 512] on link "[DOMAIN_NAME]" at bounding box center [526, 531] width 113 height 38
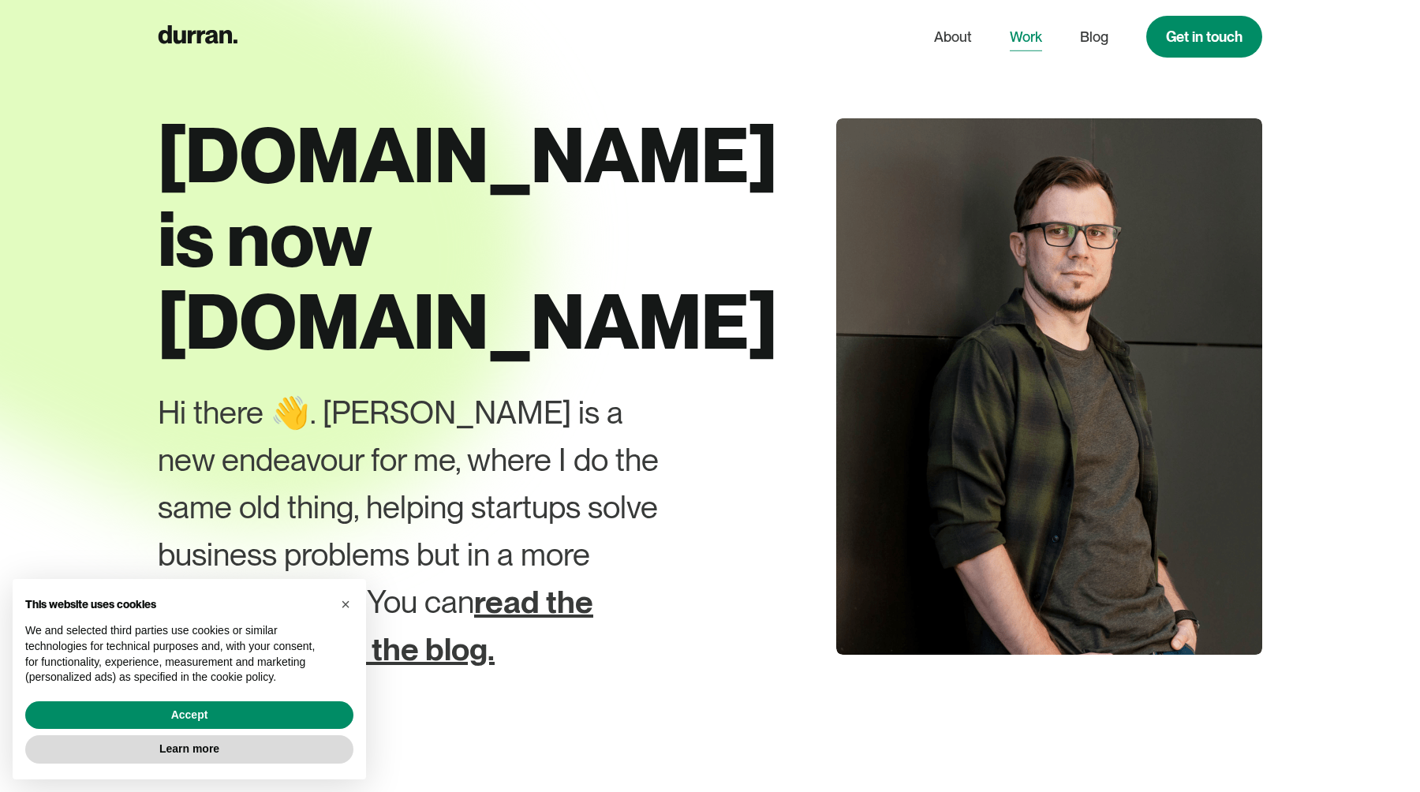
click at [1022, 43] on link "Work" at bounding box center [1026, 37] width 32 height 30
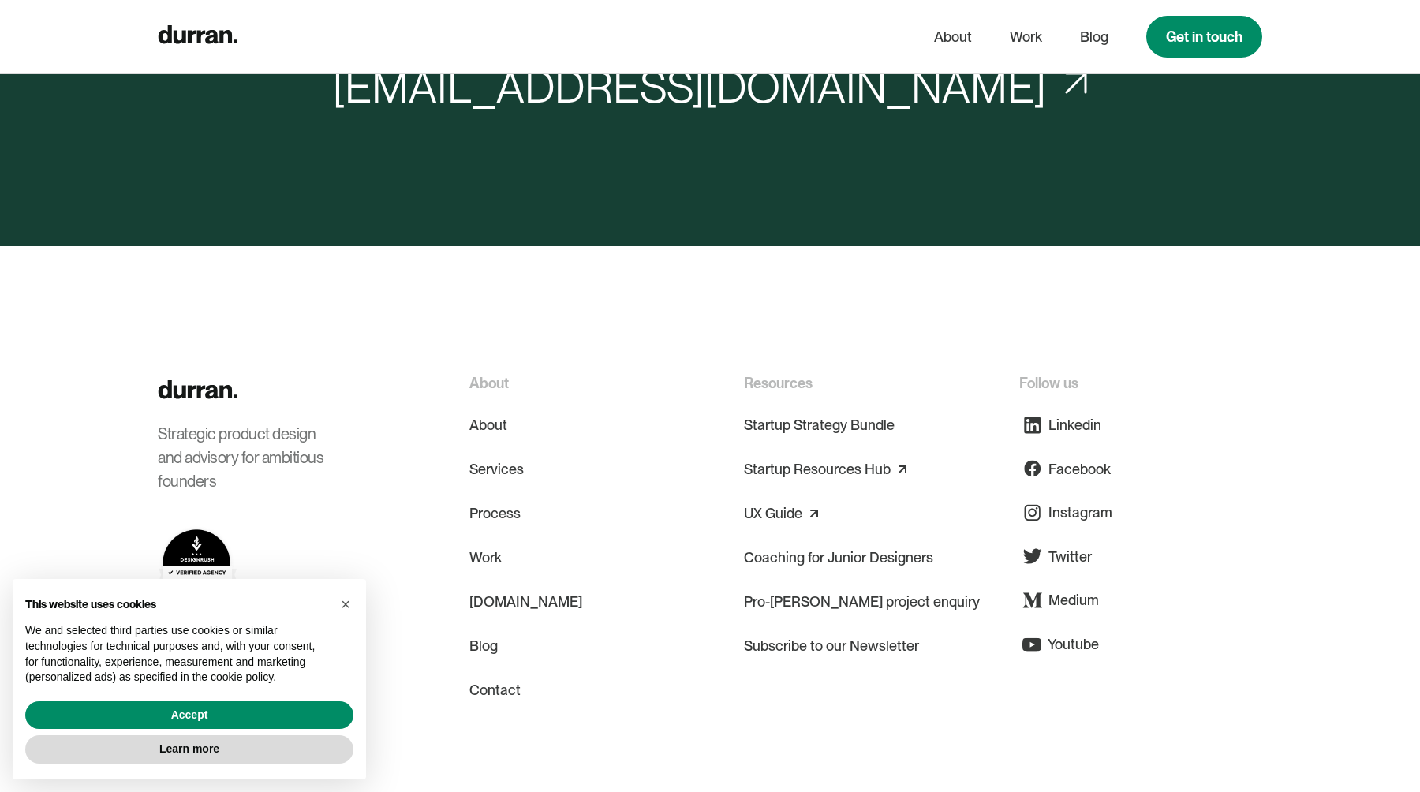
scroll to position [5972, 0]
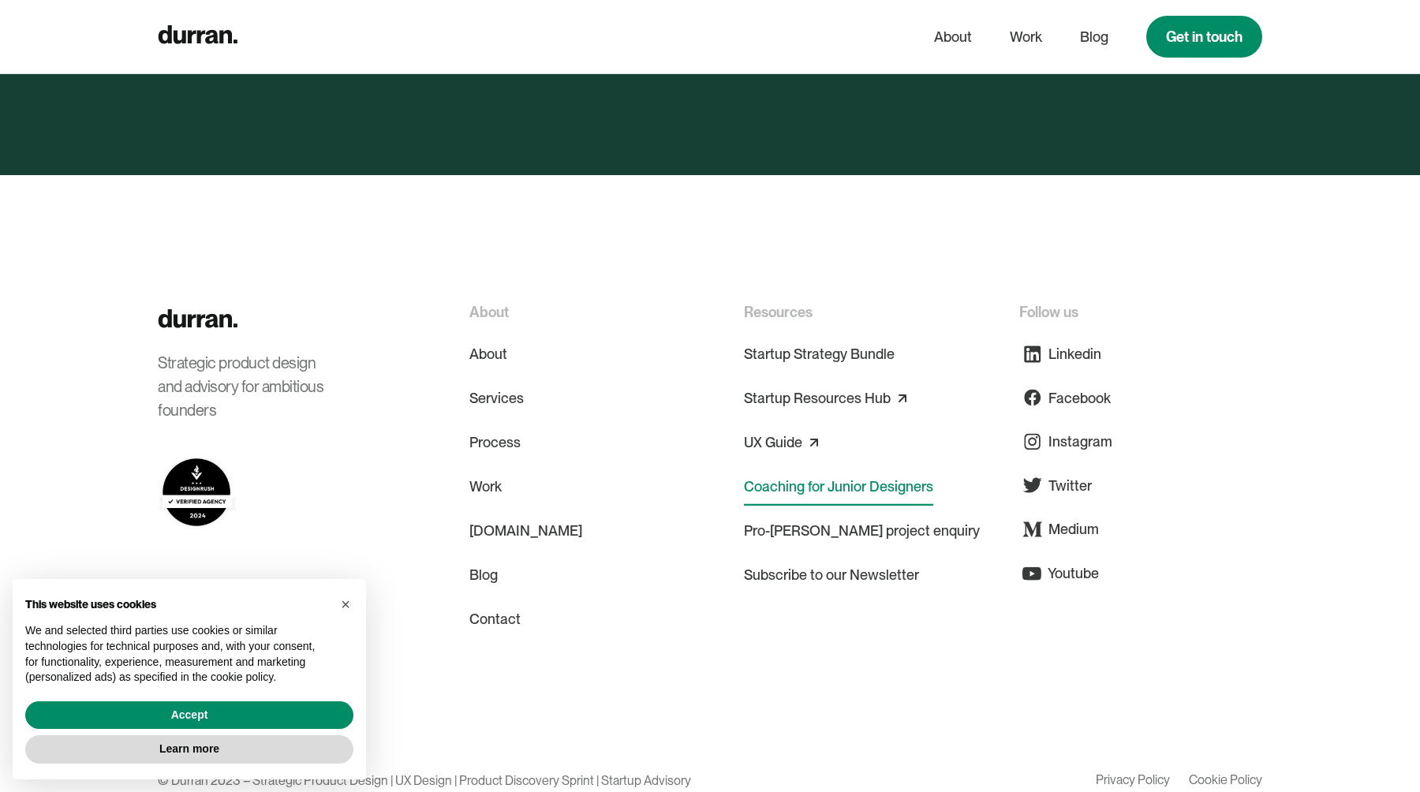
click at [901, 468] on link "Coaching for Junior Designers" at bounding box center [838, 487] width 189 height 38
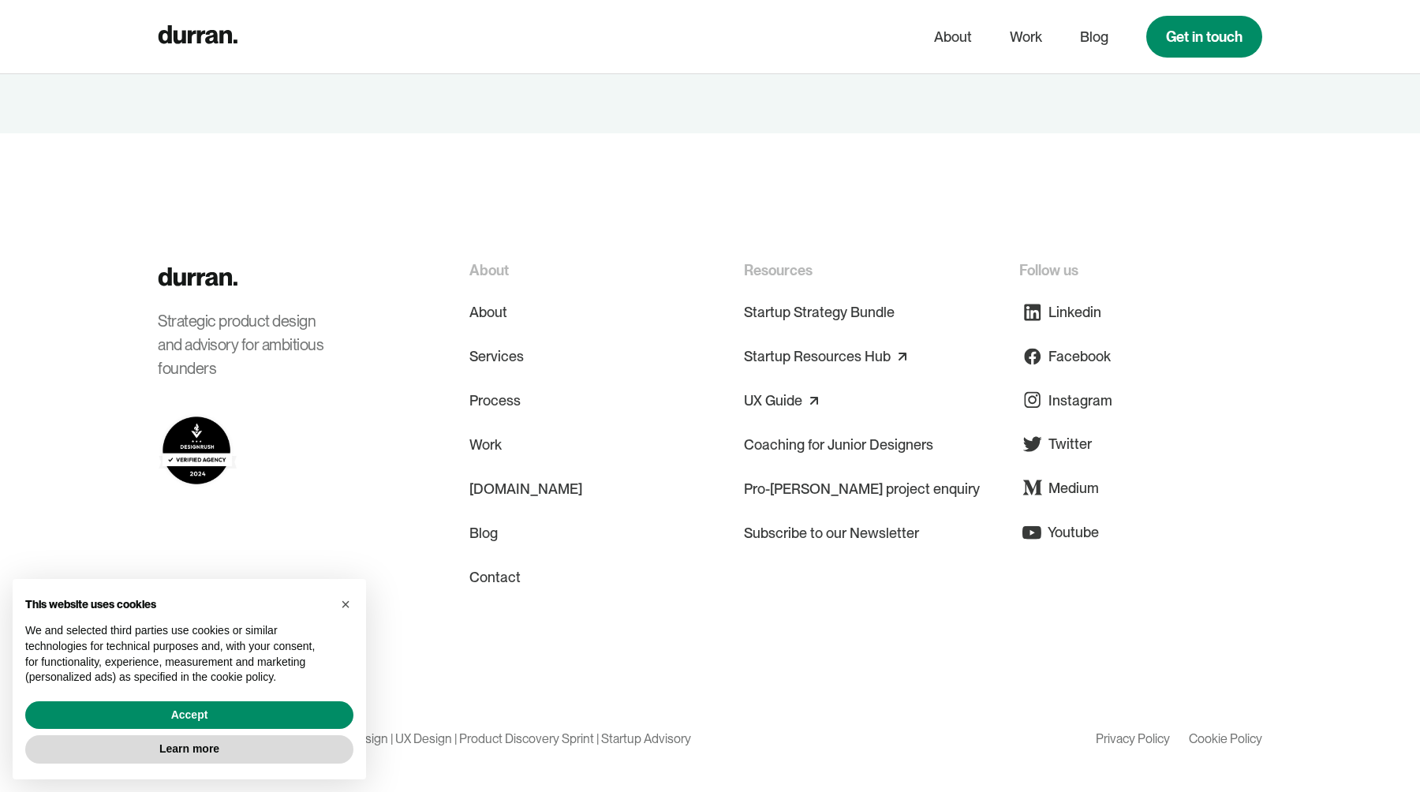
scroll to position [3706, 0]
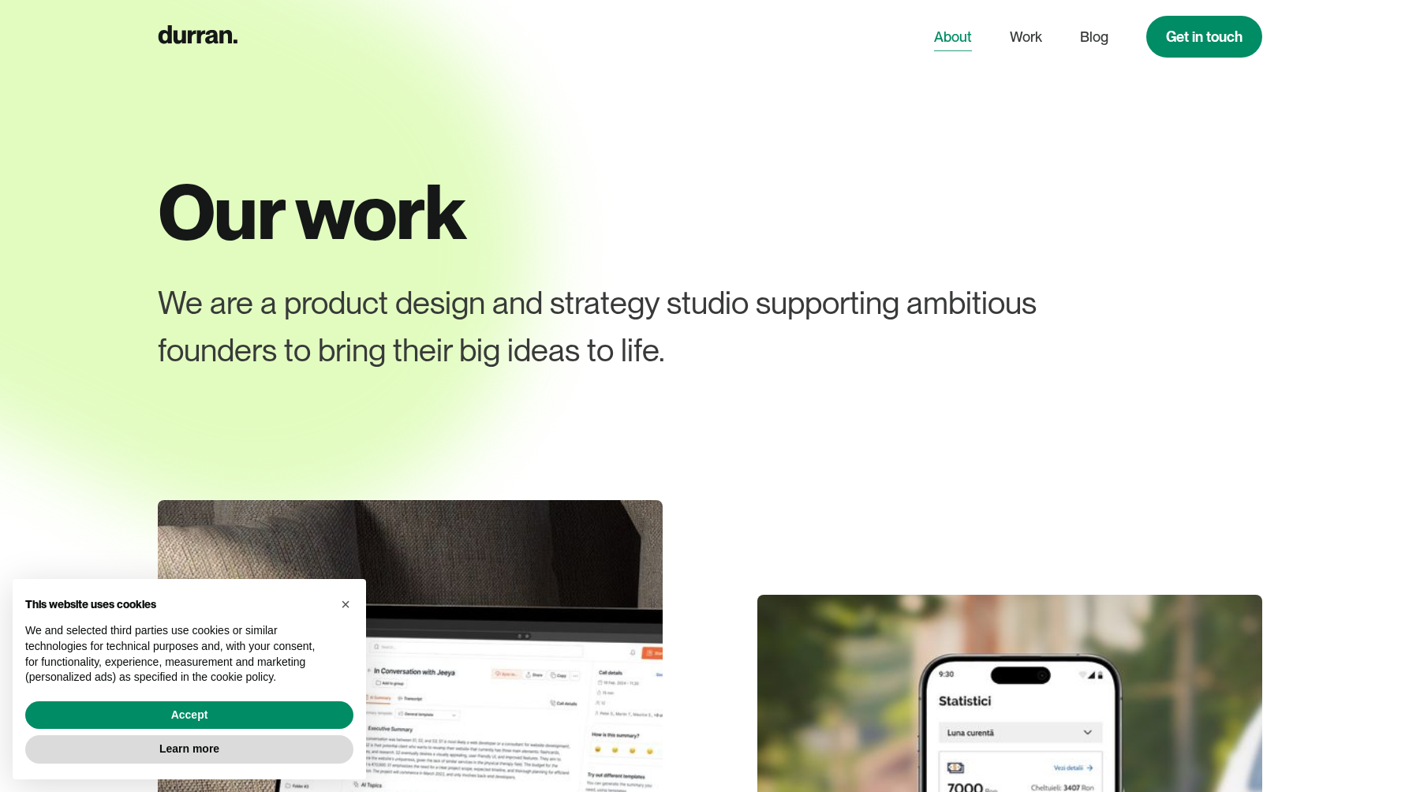
click at [960, 37] on link "About" at bounding box center [953, 37] width 38 height 30
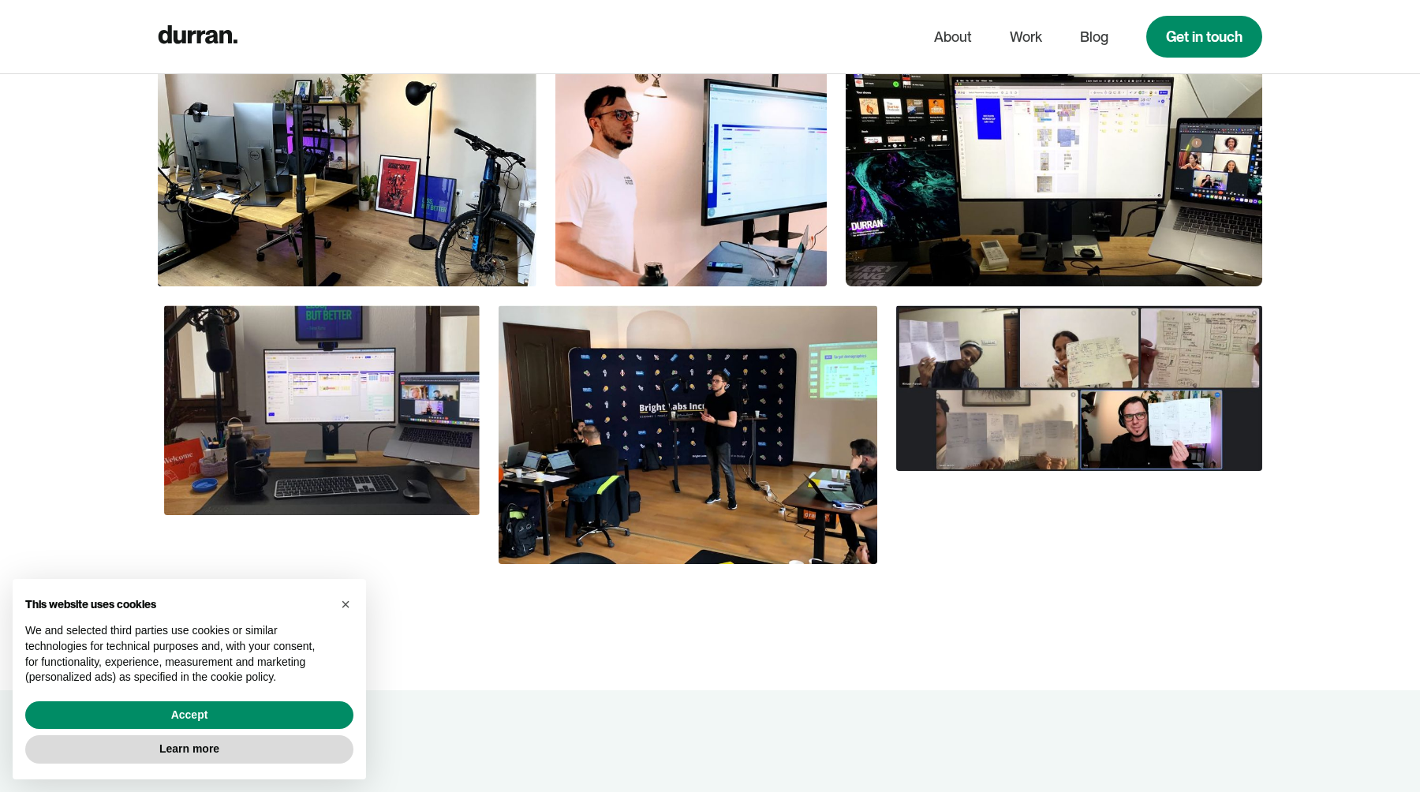
scroll to position [960, 0]
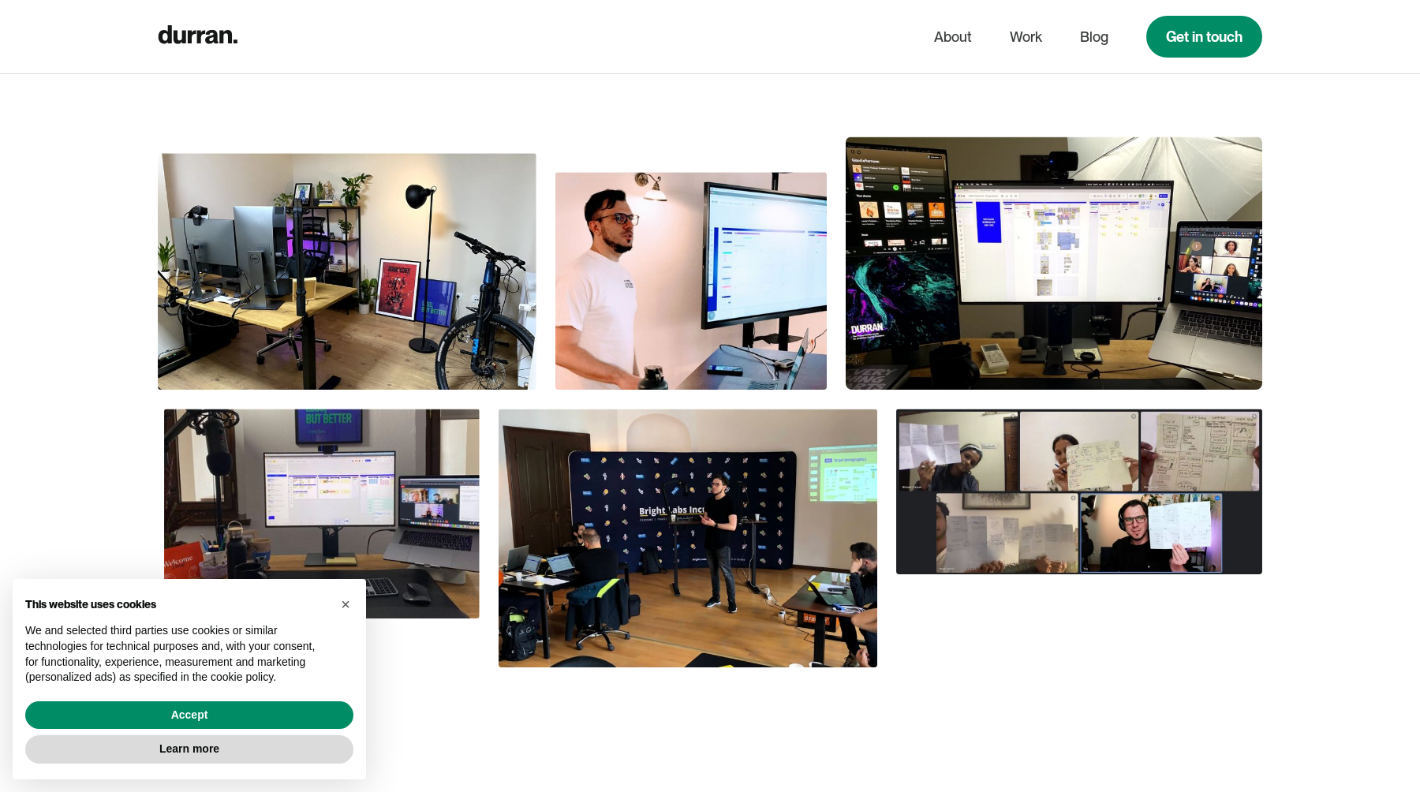
click at [404, 324] on img at bounding box center [347, 271] width 379 height 237
click at [780, 273] on img at bounding box center [691, 280] width 271 height 217
click at [924, 290] on img at bounding box center [1054, 263] width 417 height 253
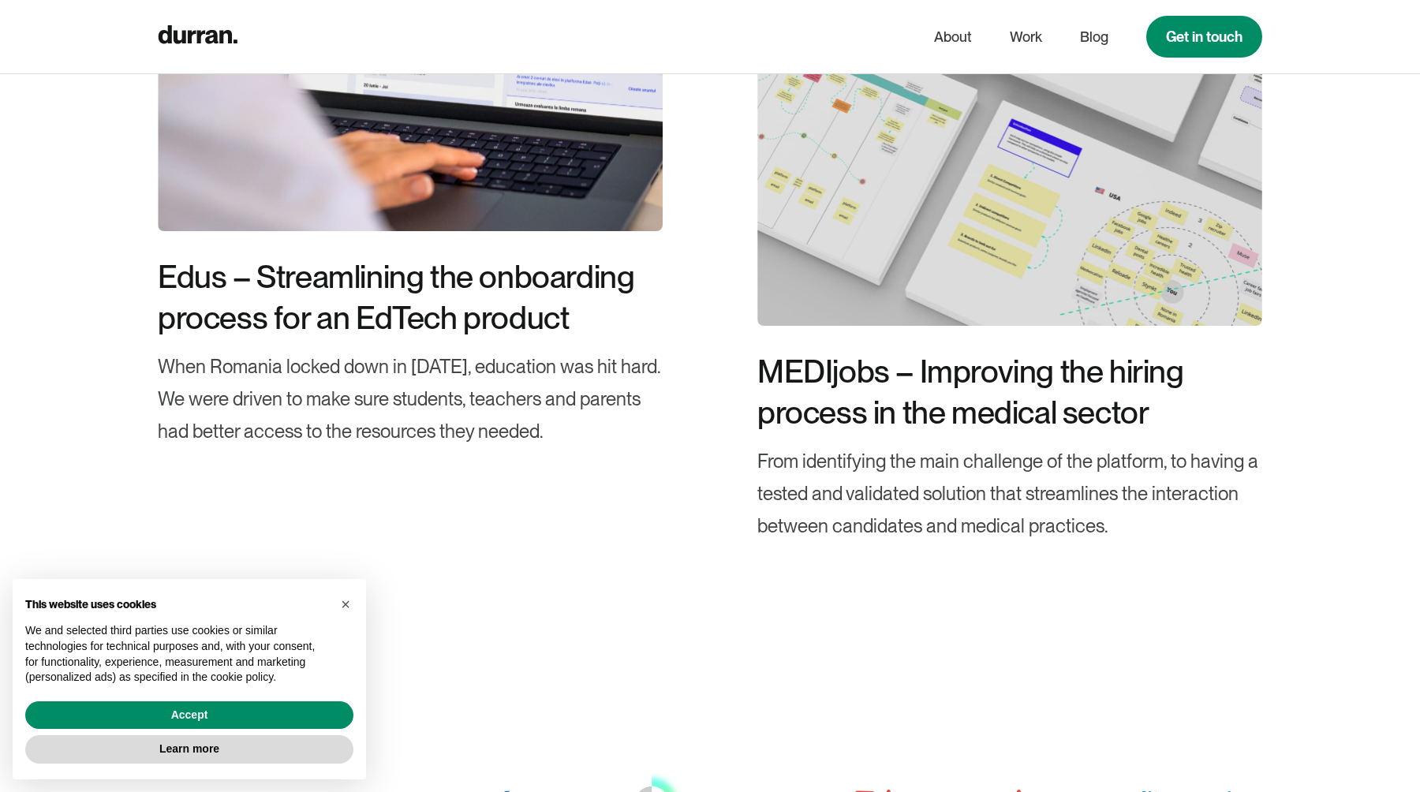
scroll to position [5250, 0]
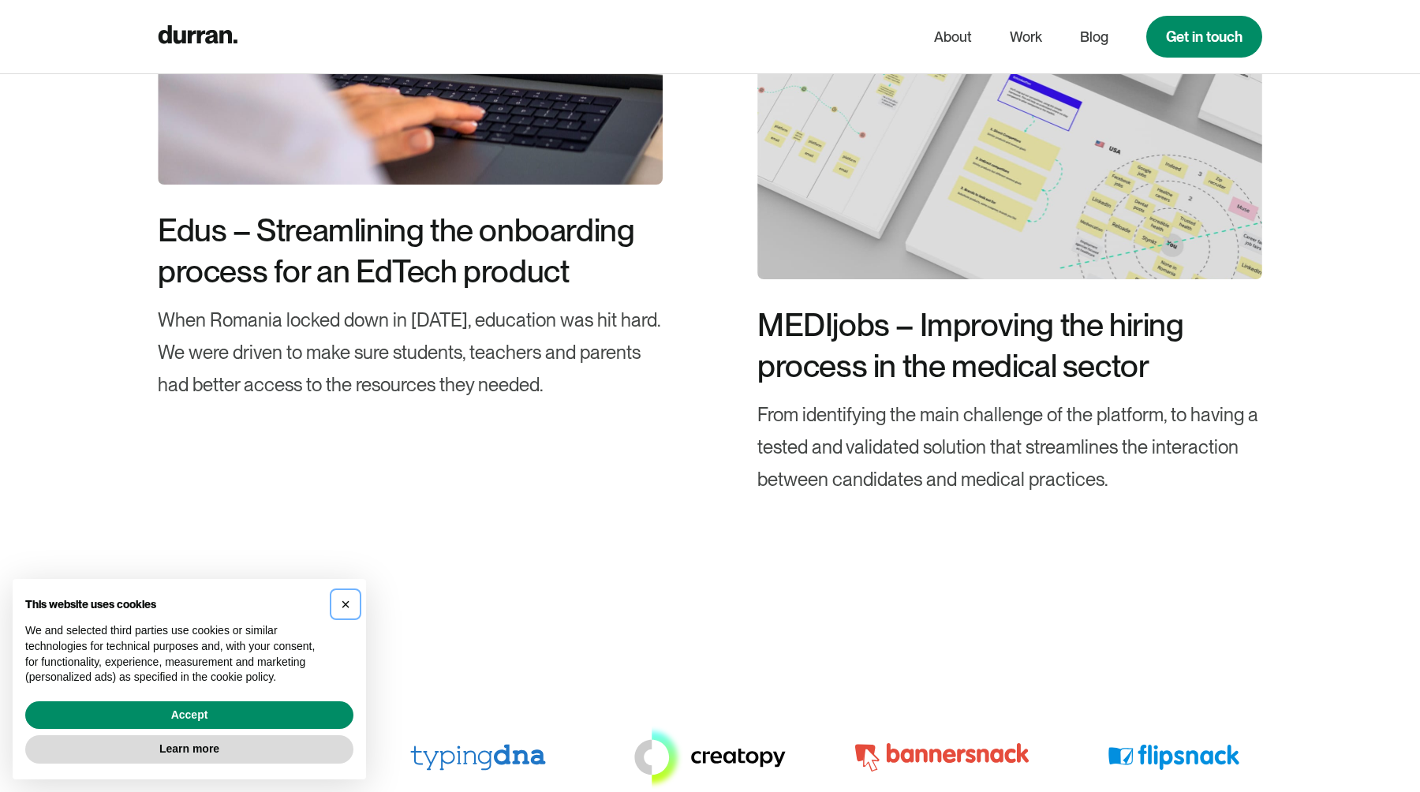
click at [346, 606] on span "×" at bounding box center [345, 604] width 9 height 17
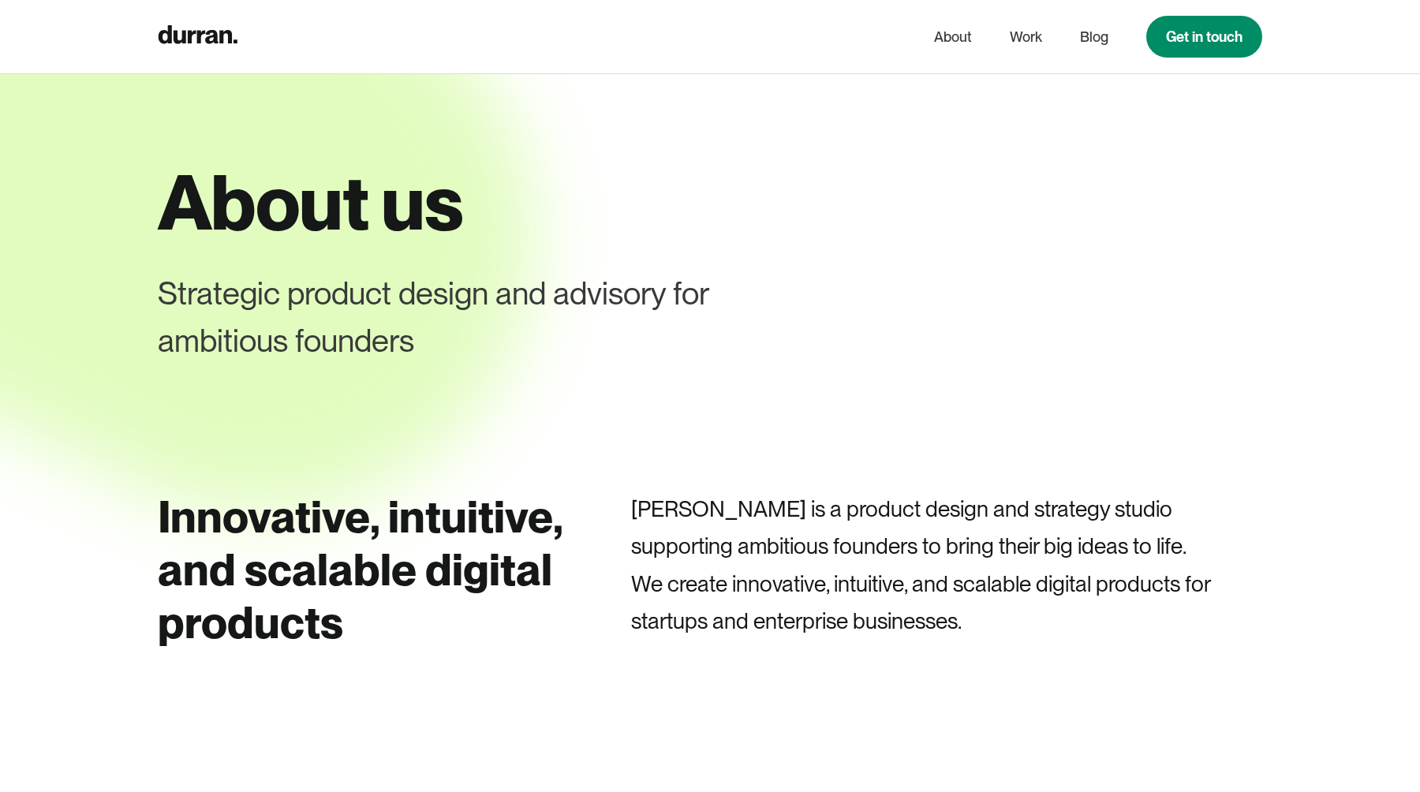
scroll to position [0, 0]
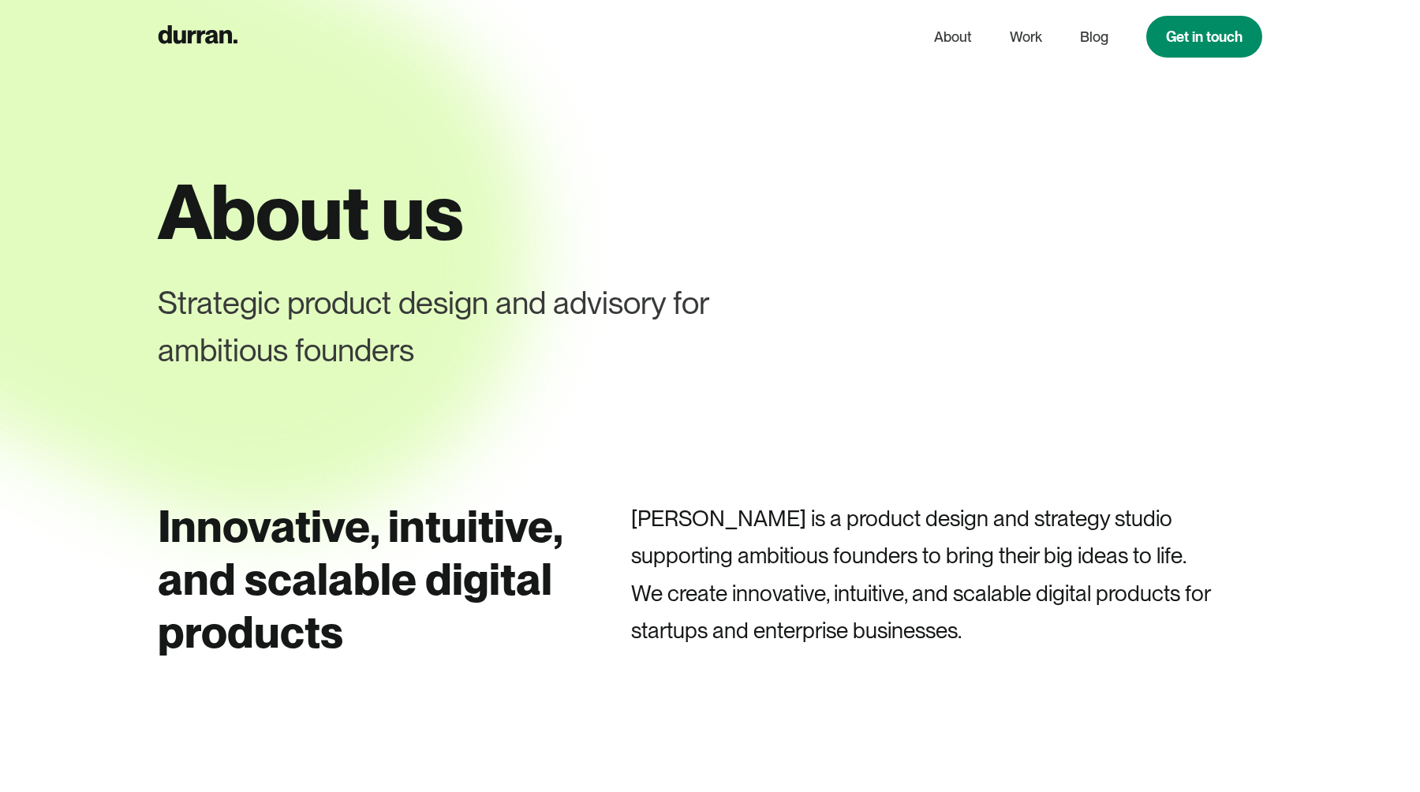
click at [200, 305] on div "Strategic product design and advisory for ambitious founders" at bounding box center [499, 326] width 682 height 95
click at [309, 305] on div "Strategic product design and advisory for ambitious founders" at bounding box center [499, 326] width 682 height 95
click at [485, 301] on div "Strategic product design and advisory for ambitious founders" at bounding box center [499, 326] width 682 height 95
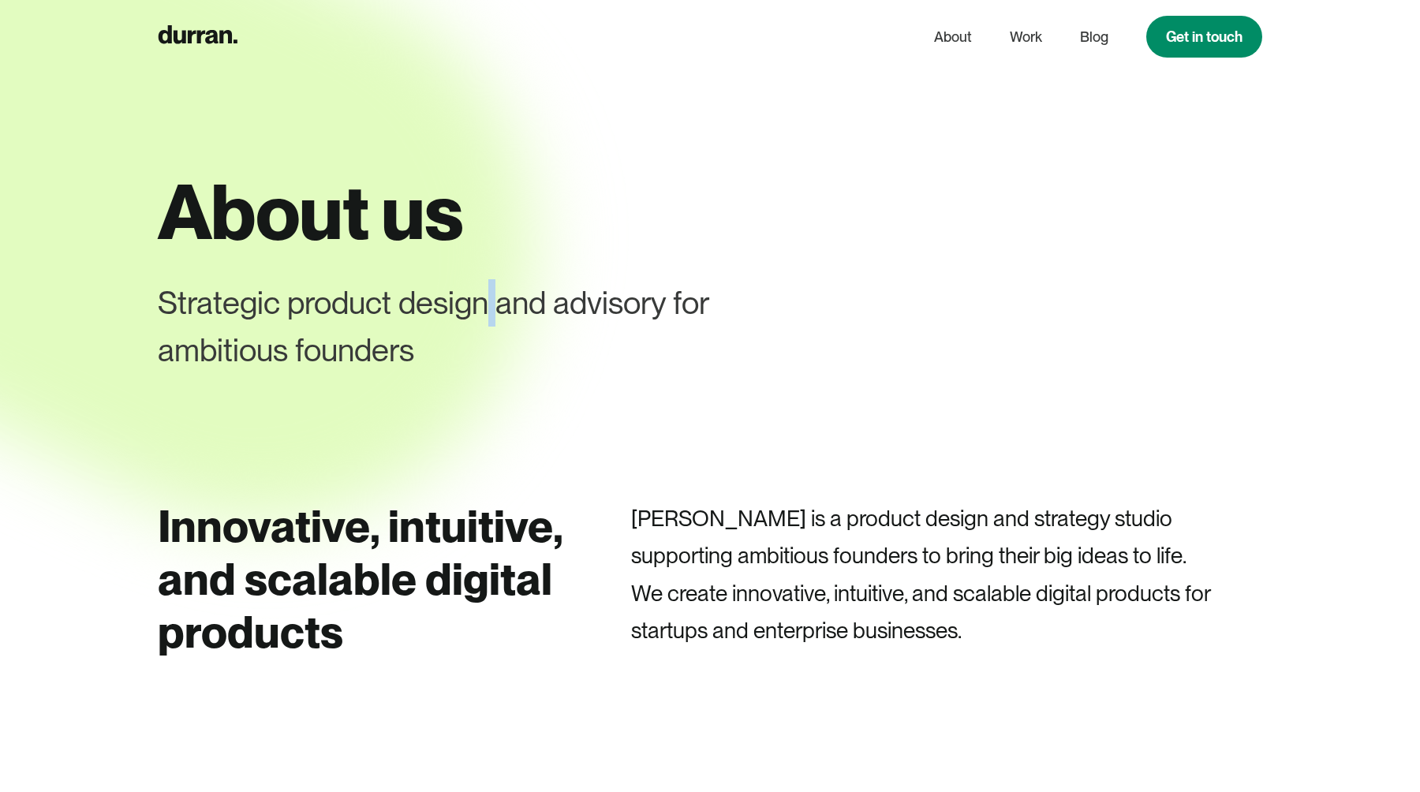
click at [485, 301] on div "Strategic product design and advisory for ambitious founders" at bounding box center [499, 326] width 682 height 95
click at [555, 308] on div "Strategic product design and advisory for ambitious founders" at bounding box center [499, 326] width 682 height 95
click at [683, 291] on div "Strategic product design and advisory for ambitious founders" at bounding box center [499, 326] width 682 height 95
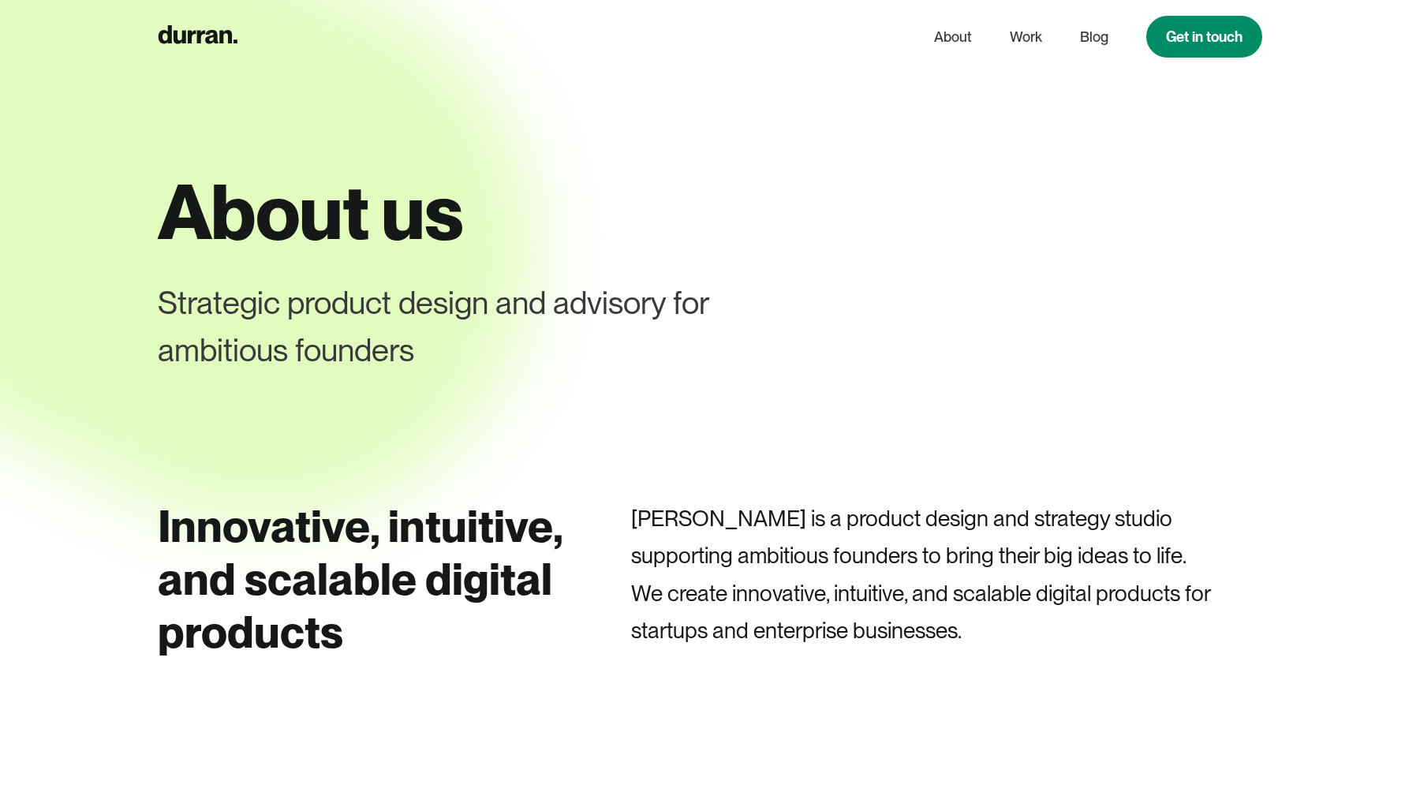
click at [443, 283] on div "Strategic product design and advisory for ambitious founders" at bounding box center [499, 326] width 682 height 95
click at [436, 295] on div "Strategic product design and advisory for ambitious founders" at bounding box center [499, 326] width 682 height 95
click at [348, 358] on div "Strategic product design and advisory for ambitious founders" at bounding box center [499, 326] width 682 height 95
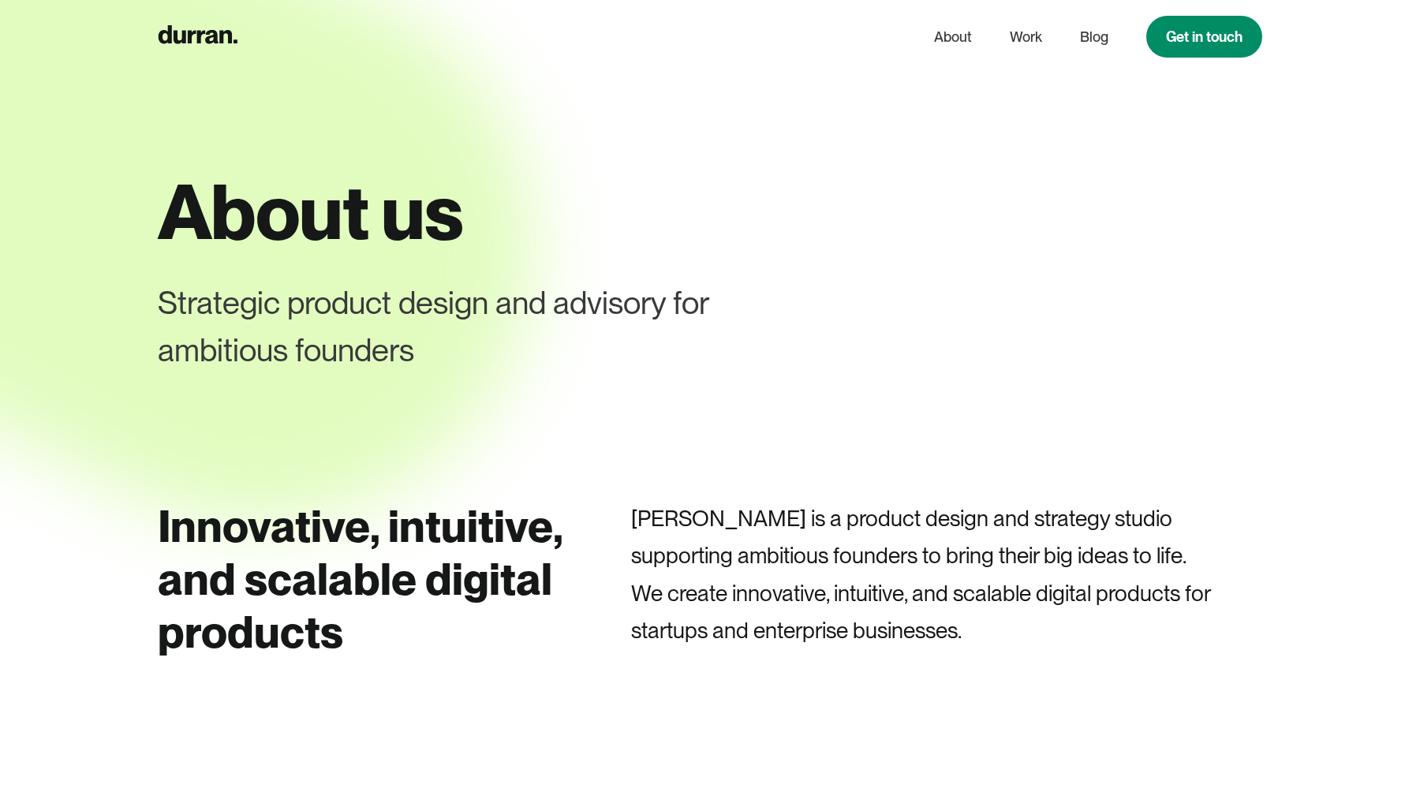
click at [200, 365] on div "Strategic product design and advisory for ambitious founders" at bounding box center [499, 326] width 682 height 95
click at [267, 523] on h3 "Innovative, intuitive, and scalable digital products" at bounding box center [363, 579] width 410 height 159
click at [439, 537] on h3 "Innovative, intuitive, and scalable digital products" at bounding box center [363, 579] width 410 height 159
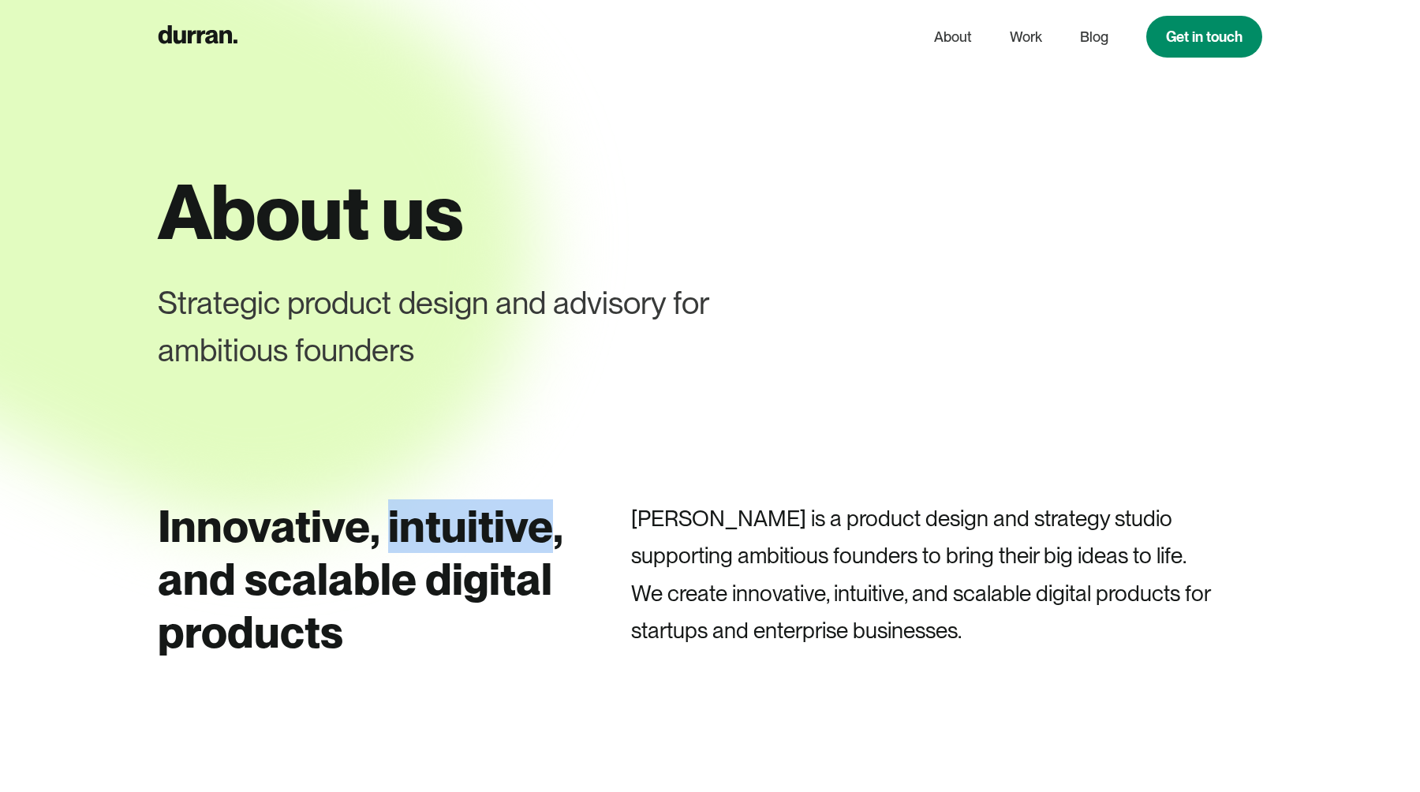
click at [439, 537] on h3 "Innovative, intuitive, and scalable digital products" at bounding box center [363, 579] width 410 height 159
click at [391, 581] on h3 "Innovative, intuitive, and scalable digital products" at bounding box center [363, 579] width 410 height 159
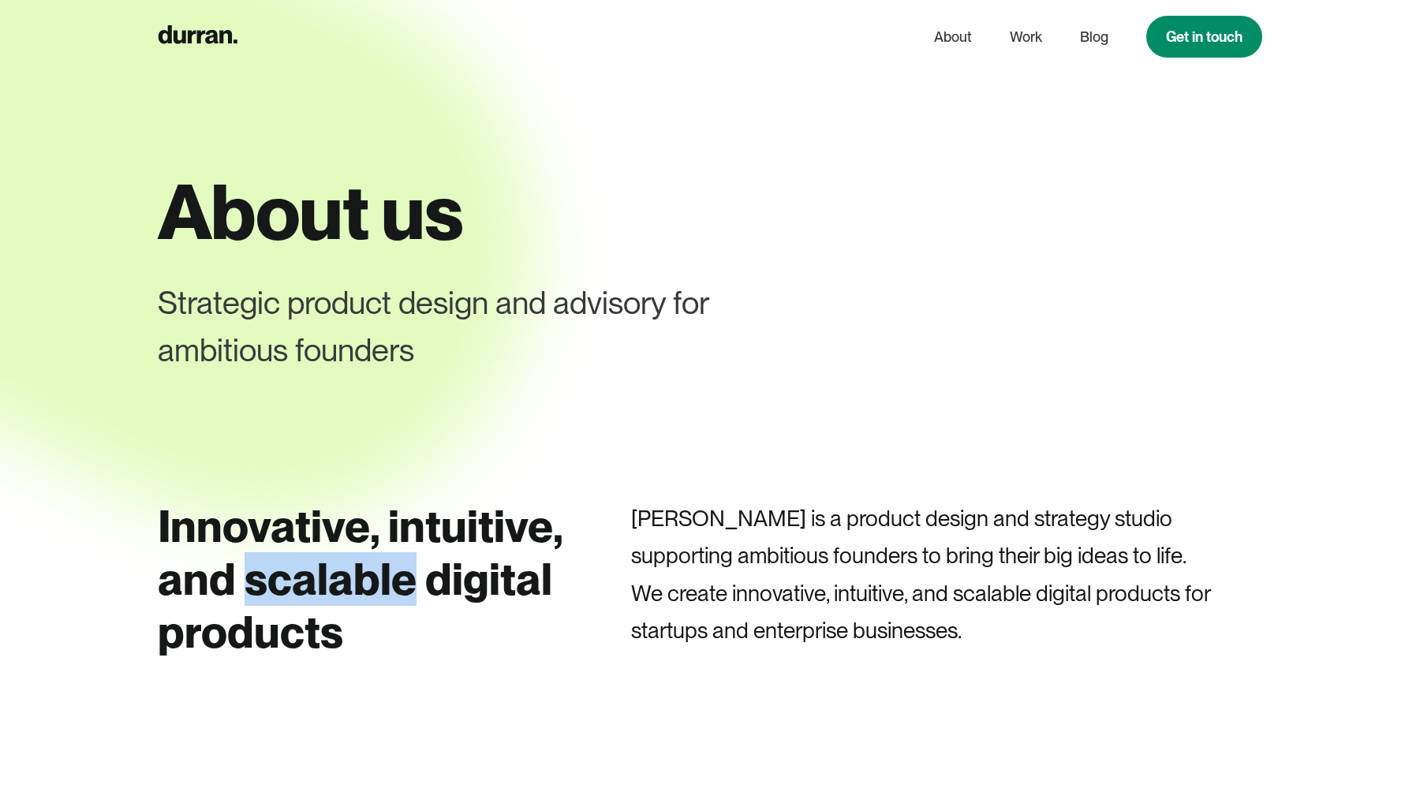
click at [391, 581] on h3 "Innovative, intuitive, and scalable digital products" at bounding box center [363, 579] width 410 height 159
click at [467, 581] on h3 "Innovative, intuitive, and scalable digital products" at bounding box center [363, 579] width 410 height 159
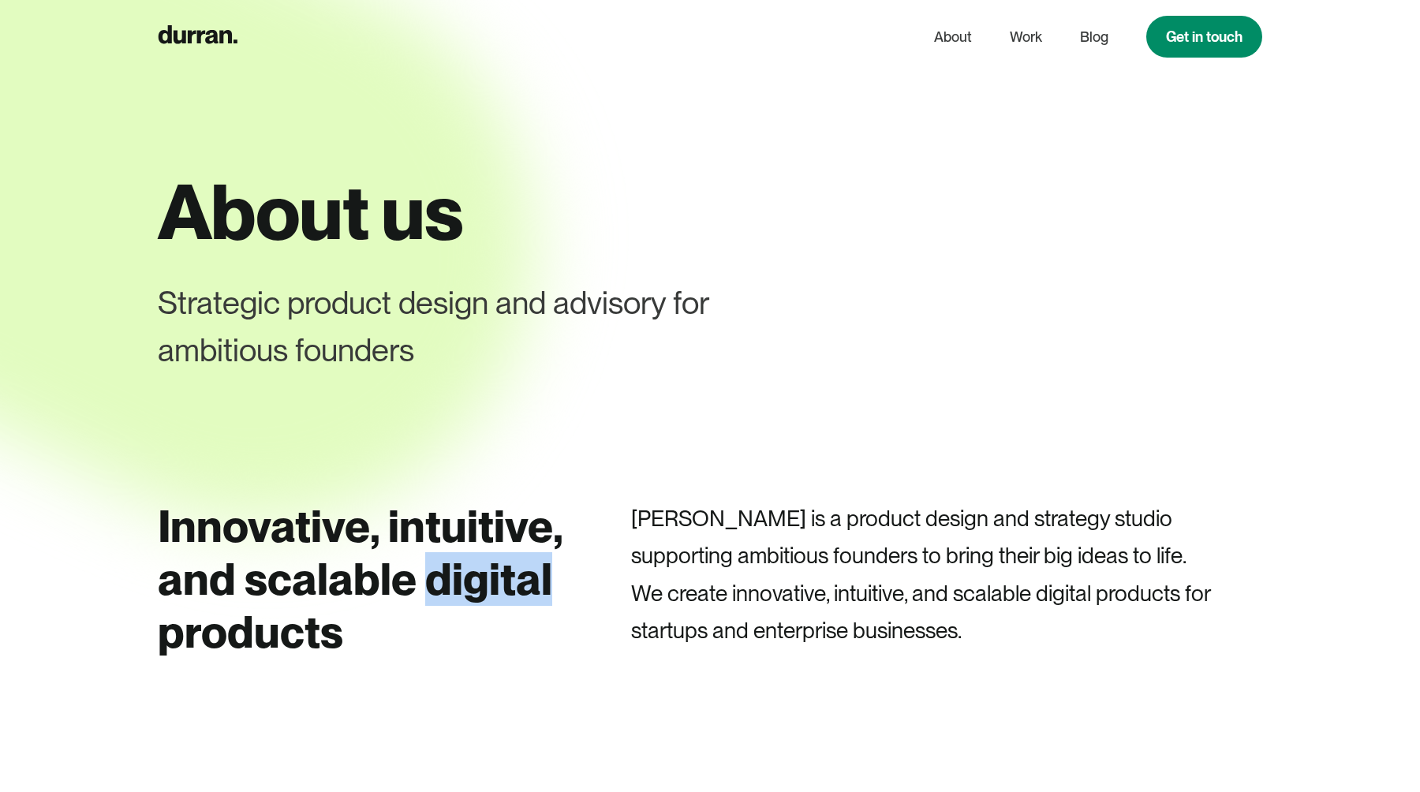
click at [467, 581] on h3 "Innovative, intuitive, and scalable digital products" at bounding box center [363, 579] width 410 height 159
click at [193, 572] on h3 "Innovative, intuitive, and scalable digital products" at bounding box center [363, 579] width 410 height 159
click at [278, 641] on h3 "Innovative, intuitive, and scalable digital products" at bounding box center [363, 579] width 410 height 159
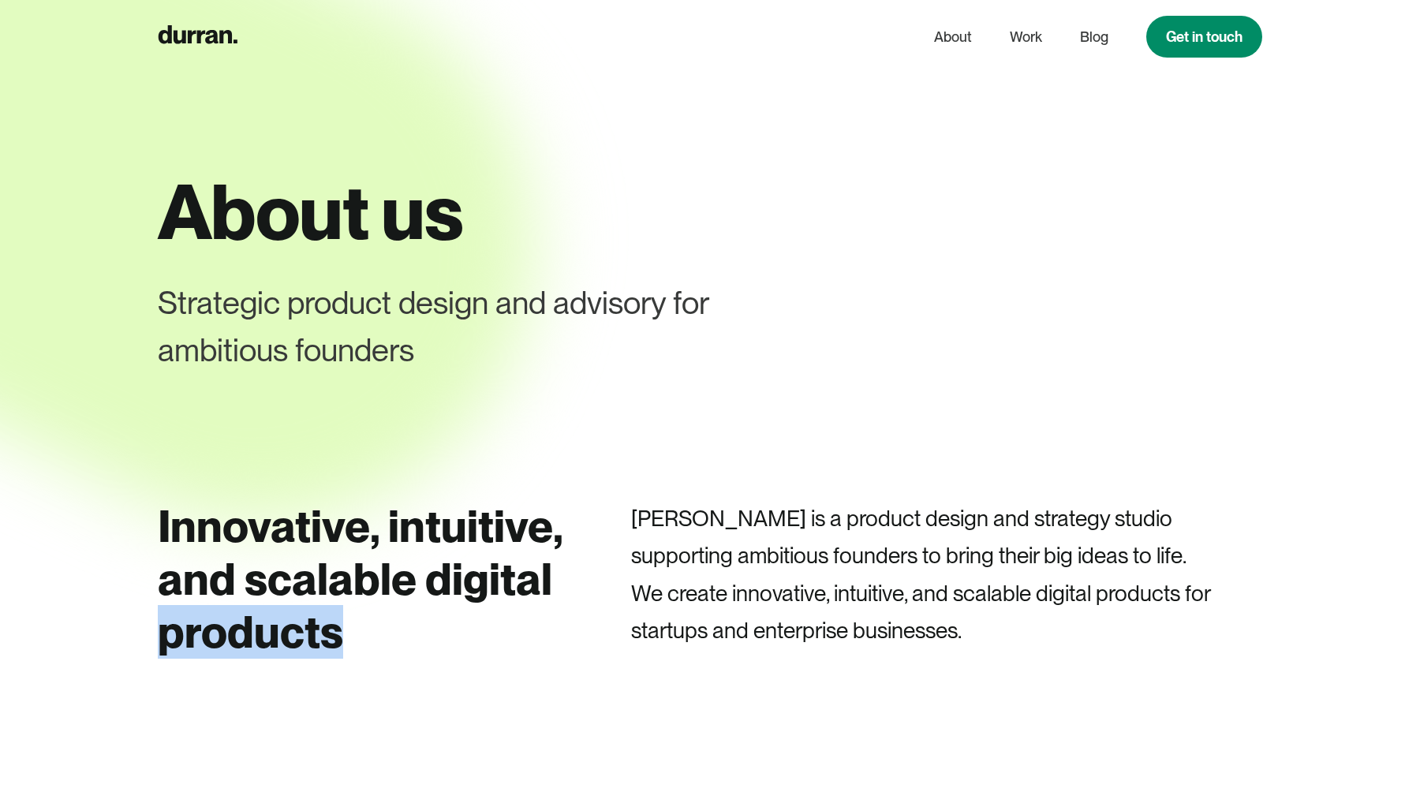
click at [278, 641] on h3 "Innovative, intuitive, and scalable digital products" at bounding box center [363, 579] width 410 height 159
click at [666, 513] on p "Durran is a product design and strategy studio supporting ambitious founders to…" at bounding box center [946, 575] width 631 height 150
click at [754, 511] on p "Durran is a product design and strategy studio supporting ambitious founders to…" at bounding box center [946, 575] width 631 height 150
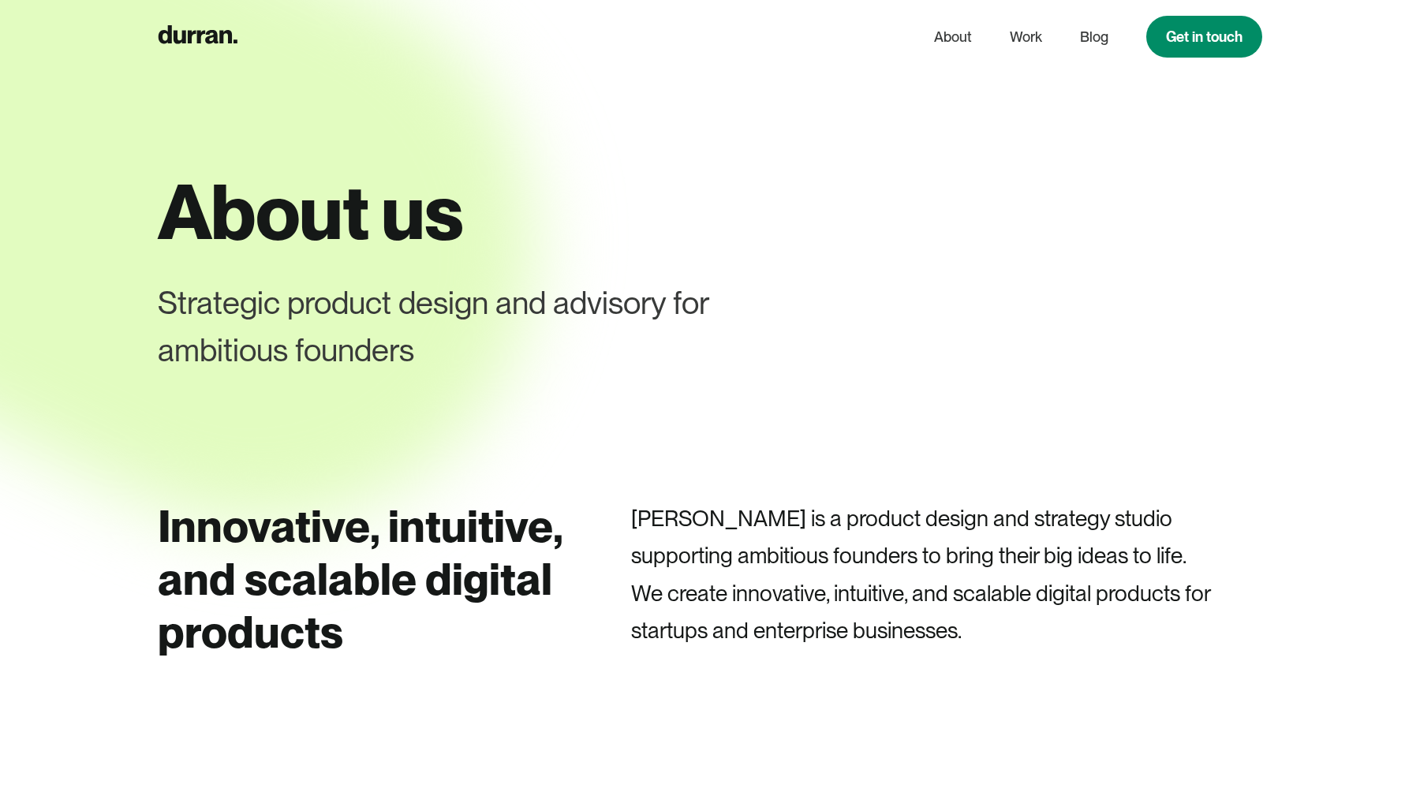
click at [836, 515] on p "Durran is a product design and strategy studio supporting ambitious founders to…" at bounding box center [946, 575] width 631 height 150
click at [833, 394] on div "About us Strategic product design and advisory for ambitious founders" at bounding box center [710, 250] width 1105 height 500
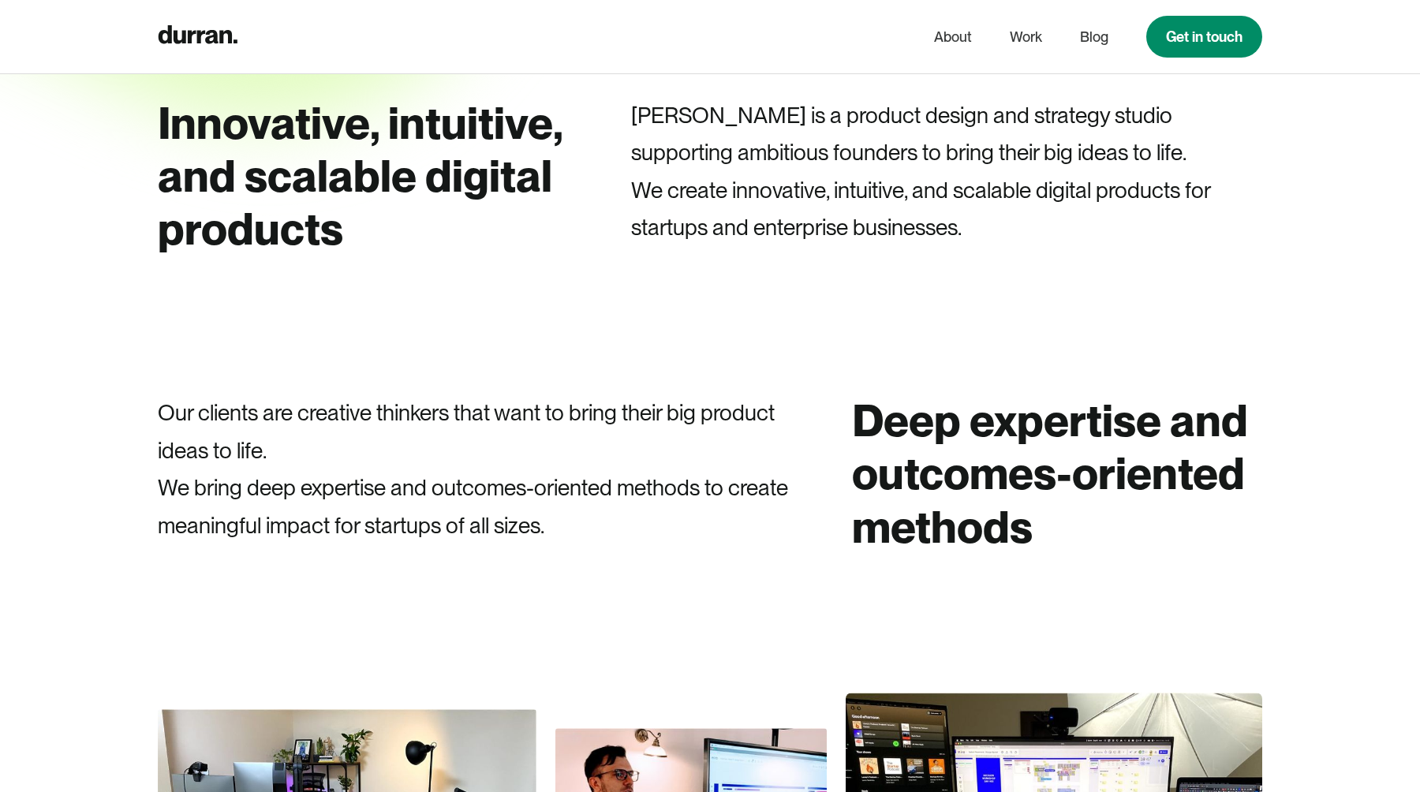
scroll to position [503, 0]
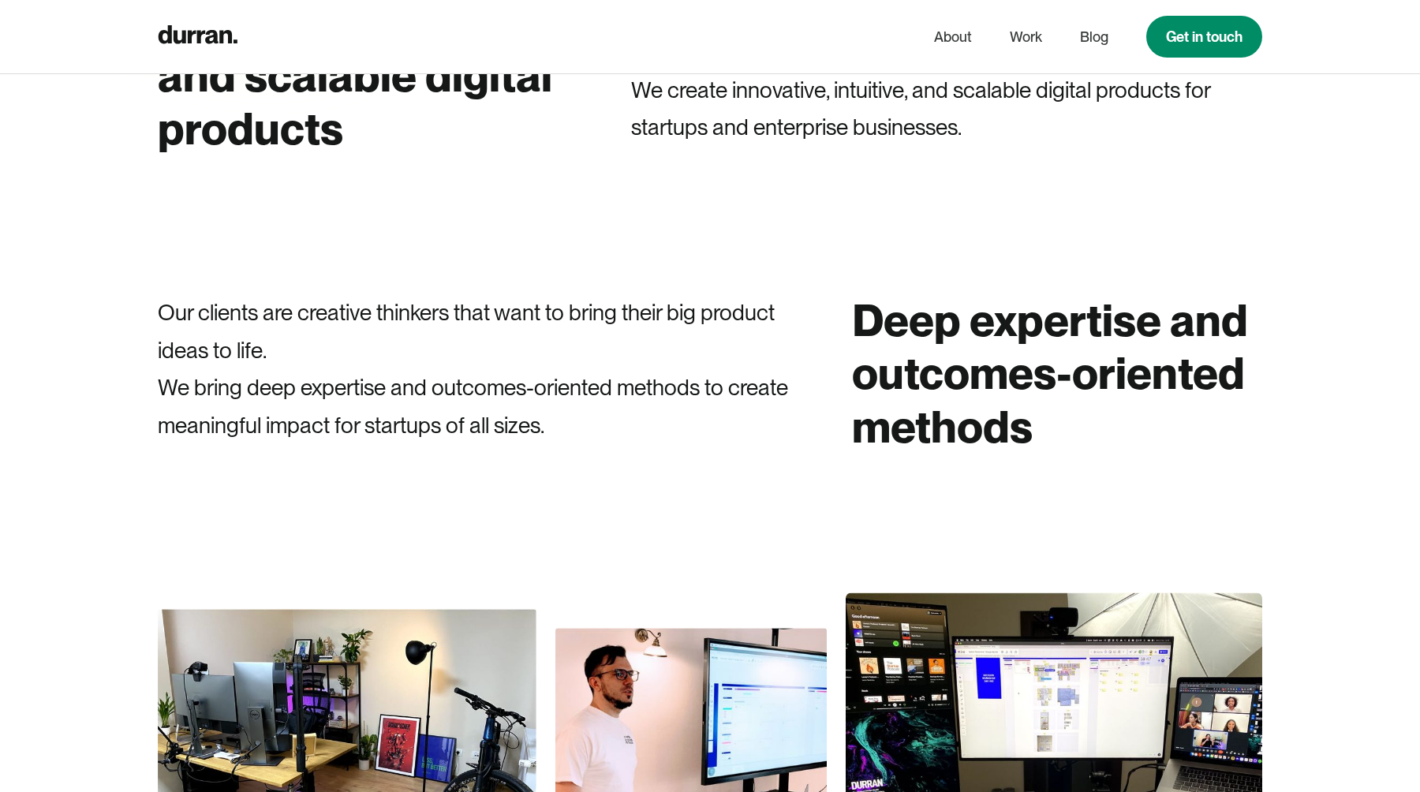
click at [739, 314] on p "Our clients are creative thinkers that want to bring their big product ideas to…" at bounding box center [473, 369] width 631 height 150
click at [599, 361] on p "Our clients are creative thinkers that want to bring their big product ideas to…" at bounding box center [473, 369] width 631 height 150
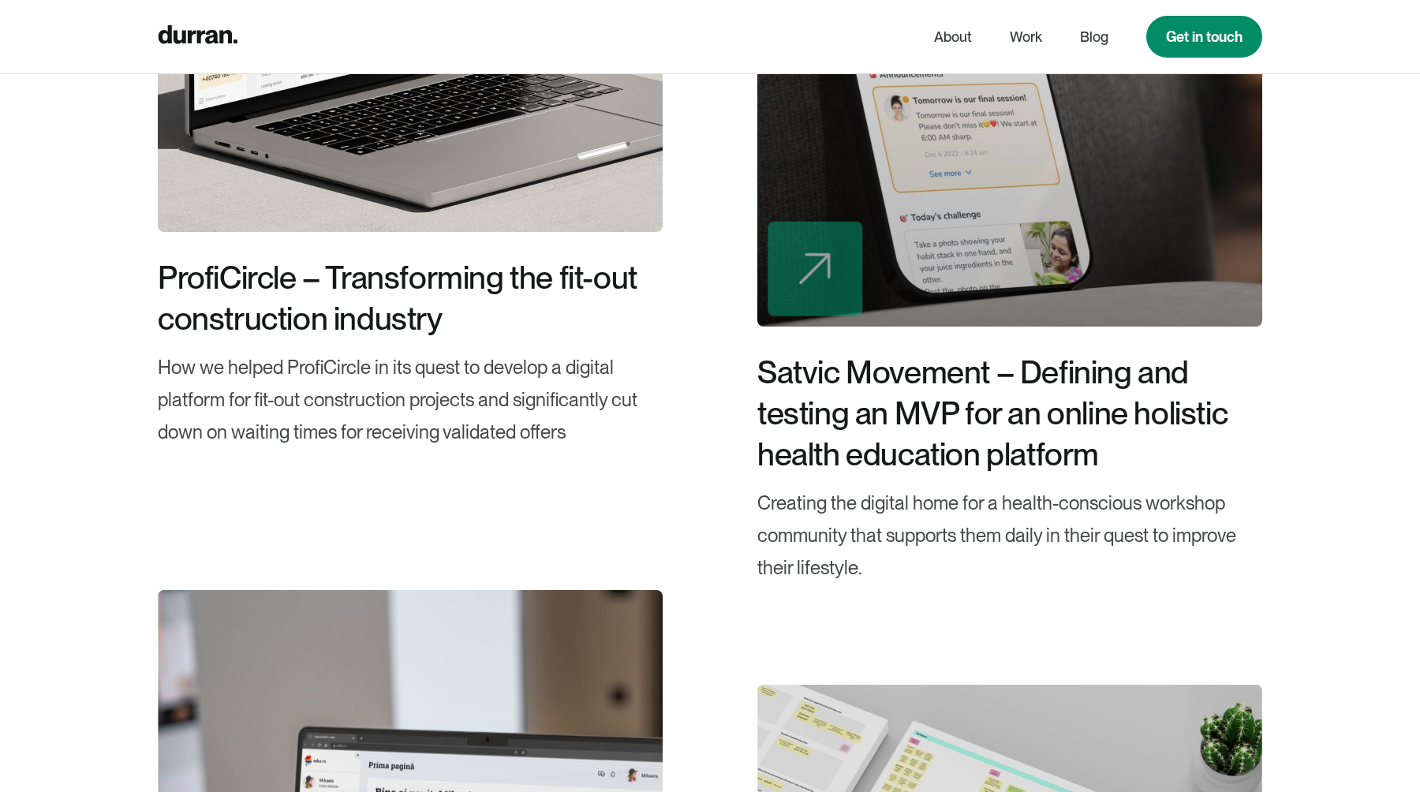
scroll to position [4331, 0]
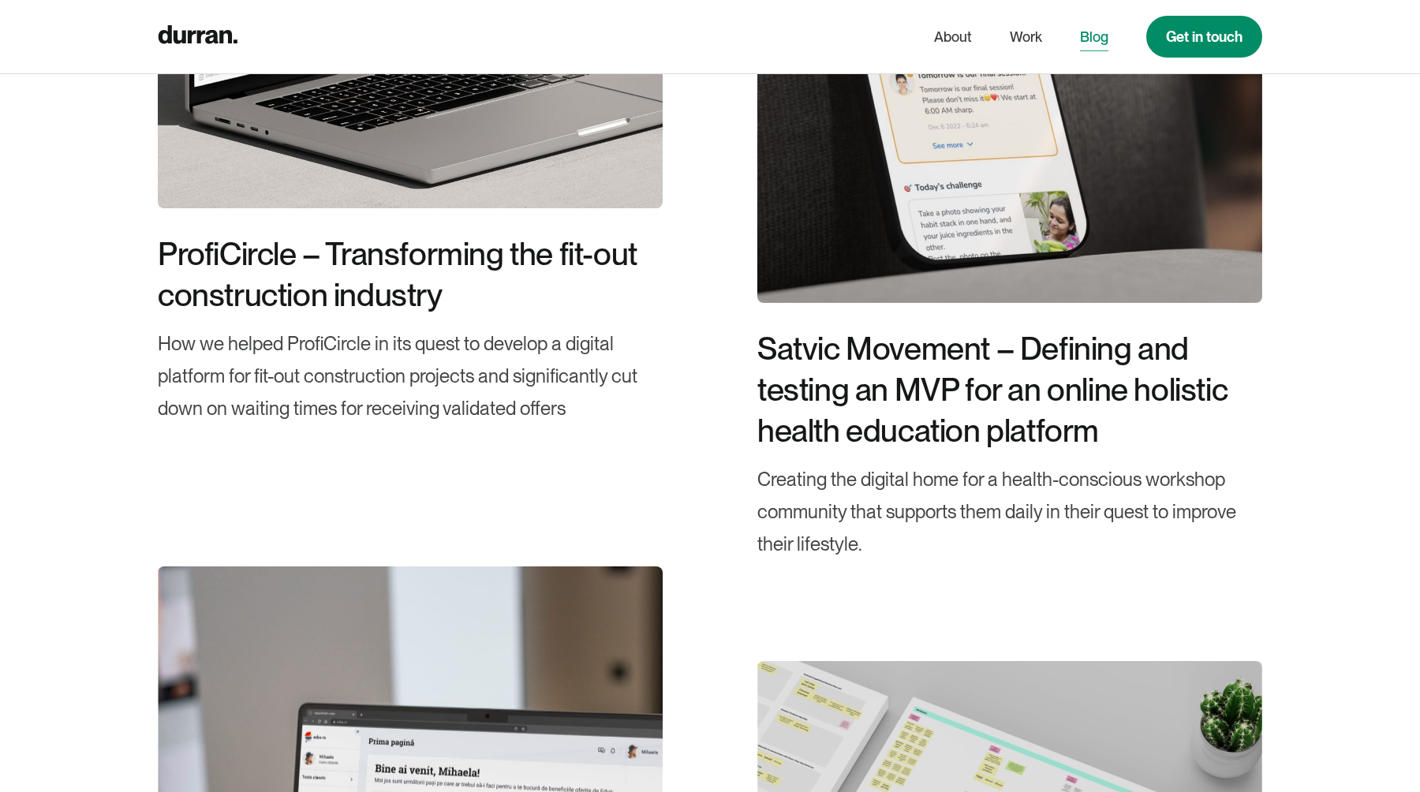
click at [1088, 29] on link "Blog" at bounding box center [1094, 37] width 28 height 30
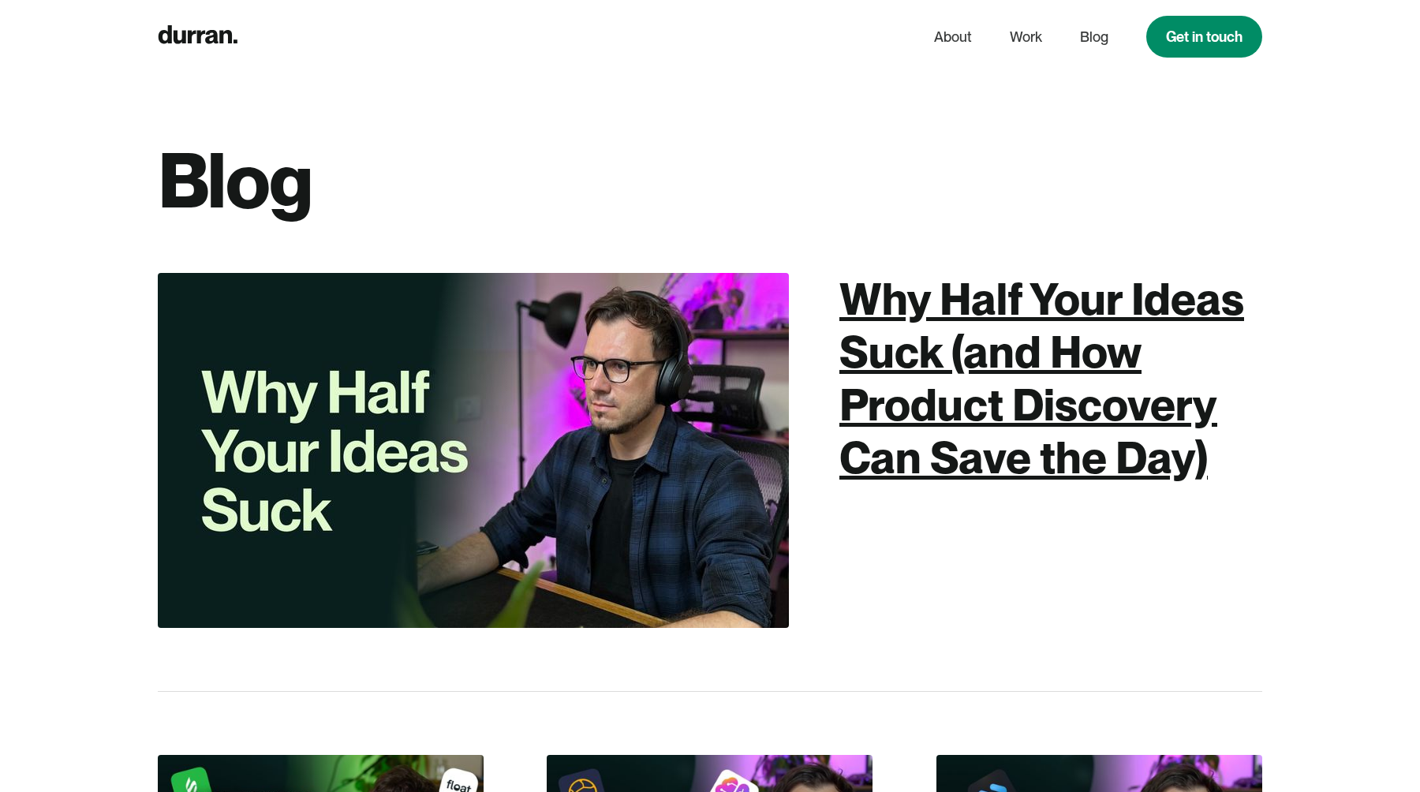
click at [924, 371] on div "Why Half Your Ideas Suck (and How Product Discovery Can Save the Day)" at bounding box center [1051, 379] width 423 height 212
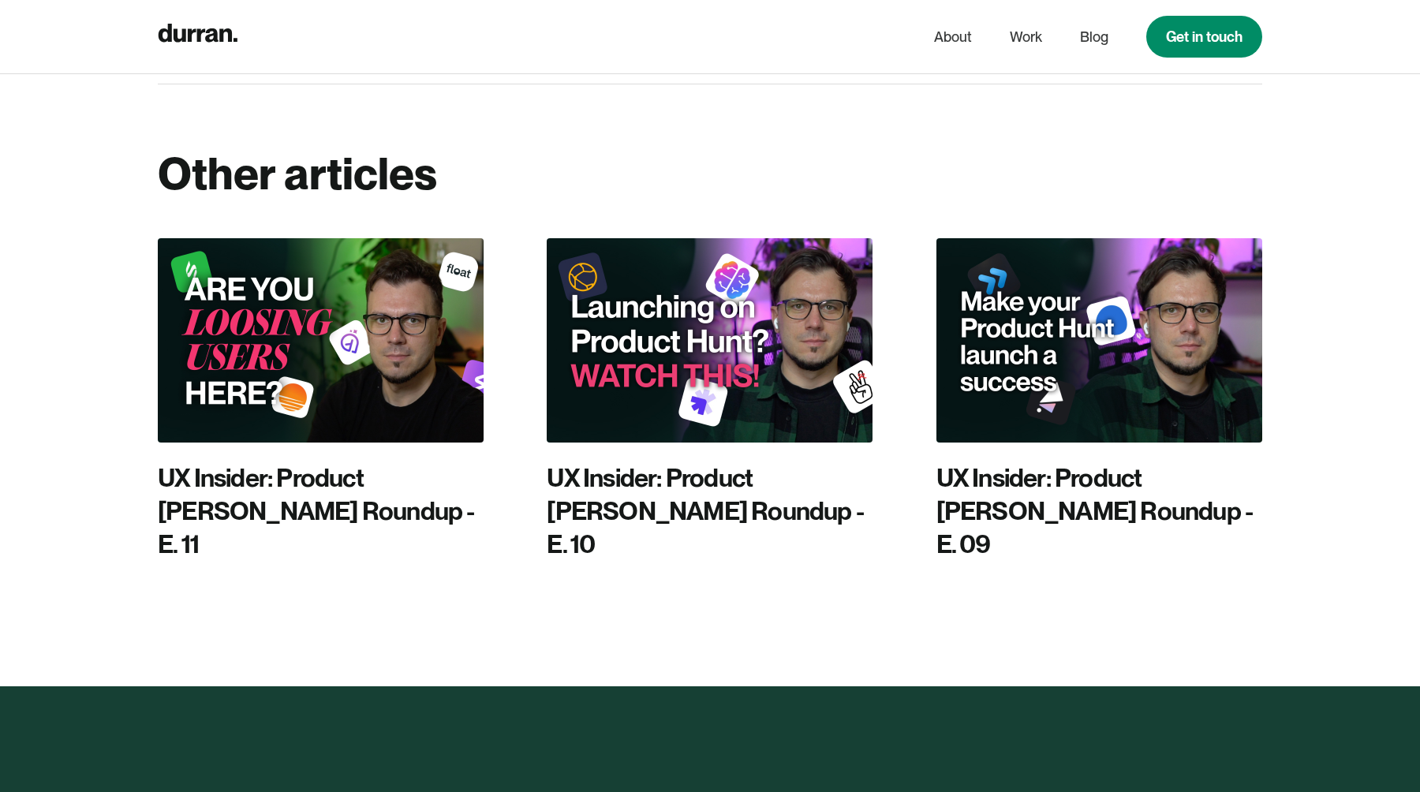
scroll to position [6659, 0]
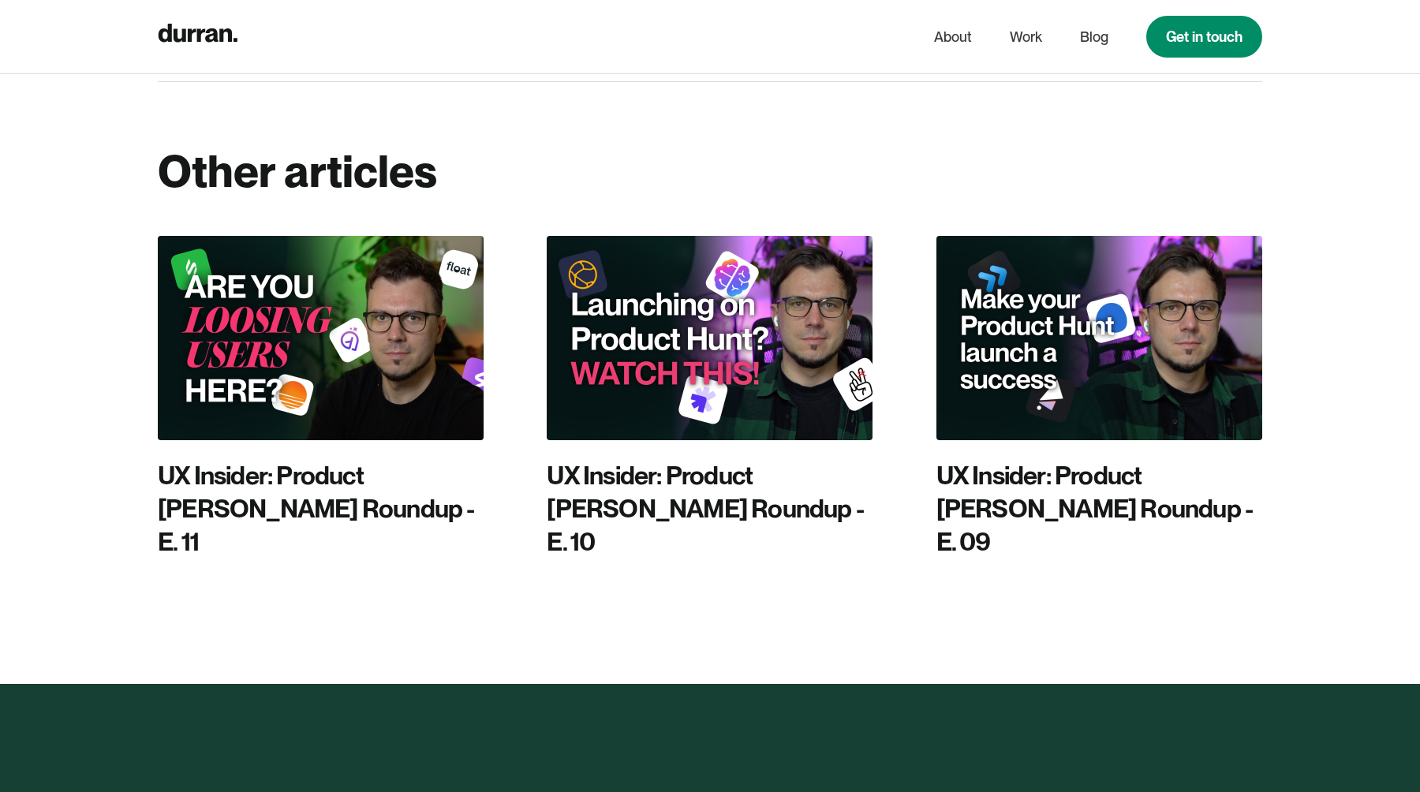
click at [675, 353] on img at bounding box center [710, 338] width 326 height 204
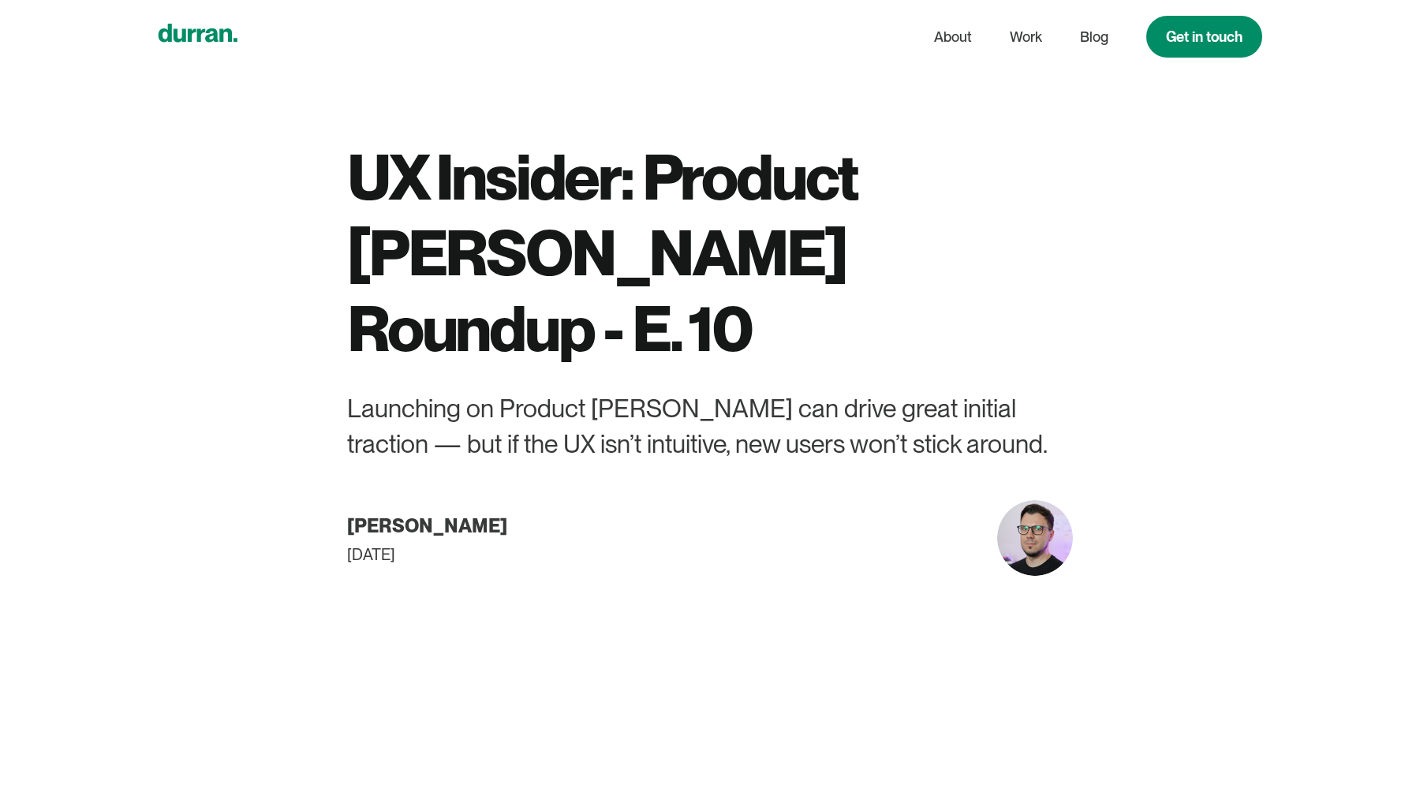
click at [204, 43] on div "home" at bounding box center [198, 37] width 80 height 32
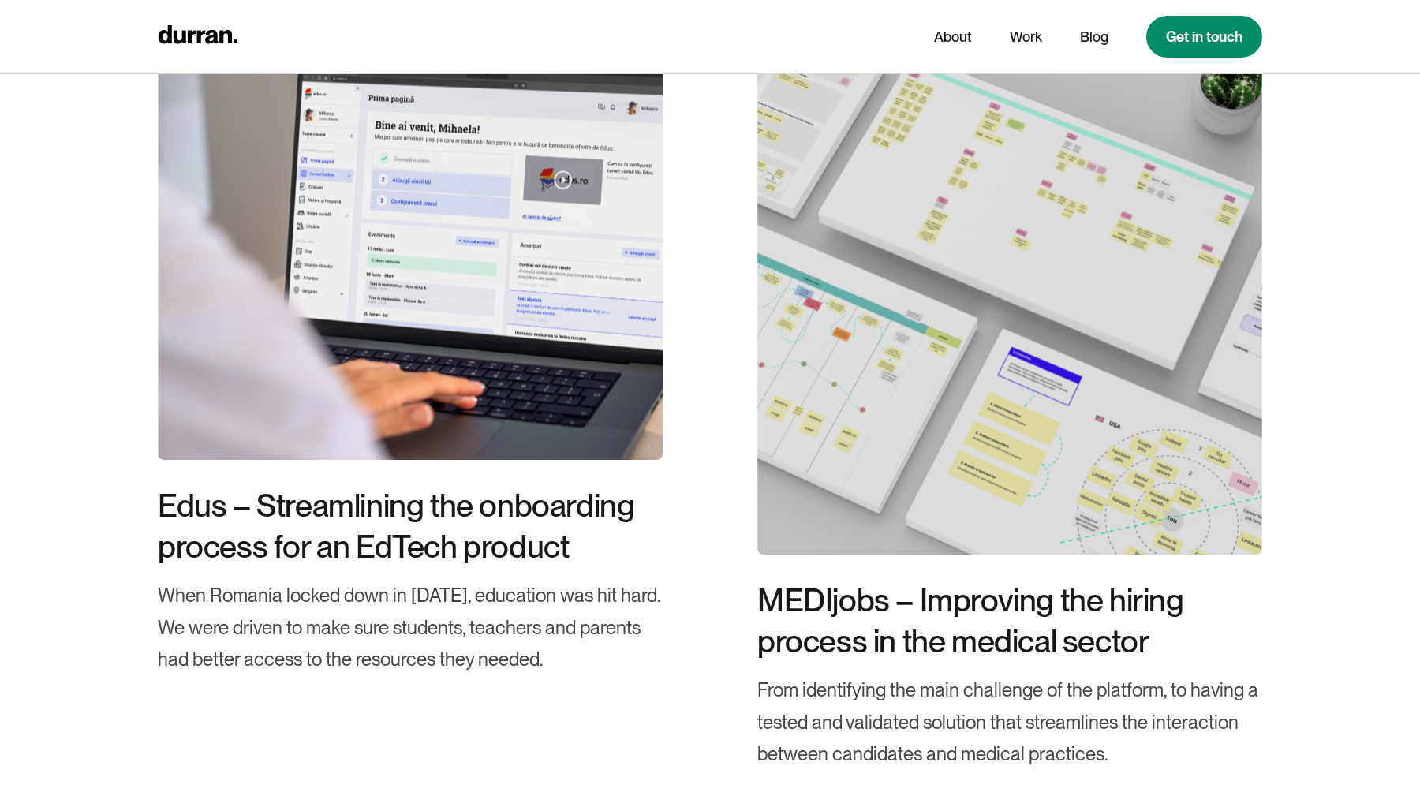
scroll to position [4705, 0]
